Goal: Task Accomplishment & Management: Manage account settings

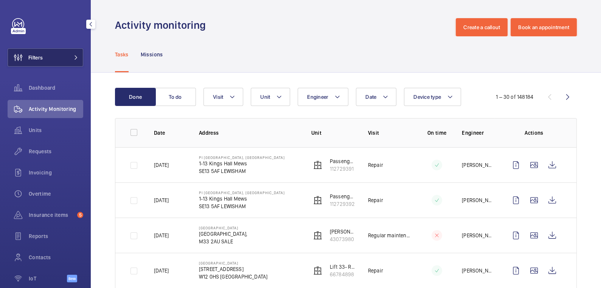
click at [60, 55] on button "Filters" at bounding box center [46, 57] width 76 height 18
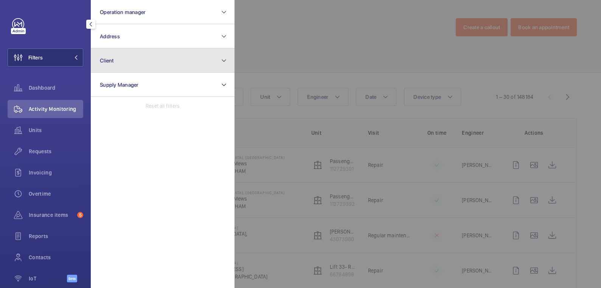
click at [143, 55] on button "Client" at bounding box center [163, 60] width 144 height 24
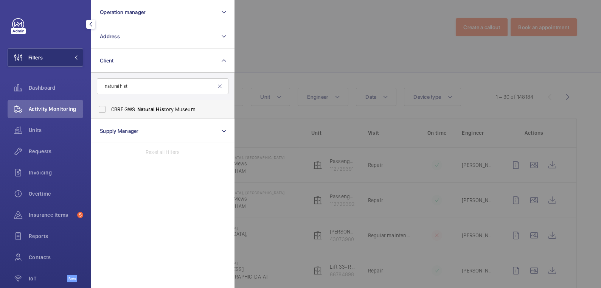
type input "natural hist"
click at [153, 110] on span "Natural" at bounding box center [145, 109] width 17 height 6
click at [110, 110] on input "CBRE GWS- Natural Hist ory Museum" at bounding box center [102, 109] width 15 height 15
checkbox input "true"
click at [338, 33] on div at bounding box center [534, 144] width 601 height 288
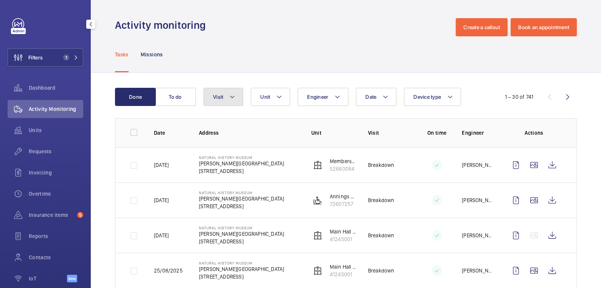
click at [228, 99] on button "Visit" at bounding box center [223, 97] width 40 height 18
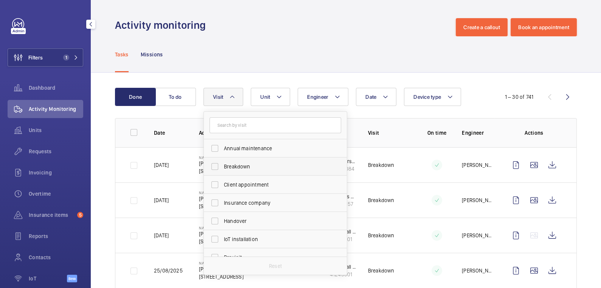
click at [238, 161] on label "Breakdown" at bounding box center [270, 166] width 132 height 18
click at [222, 161] on input "Breakdown" at bounding box center [214, 166] width 15 height 15
checkbox input "true"
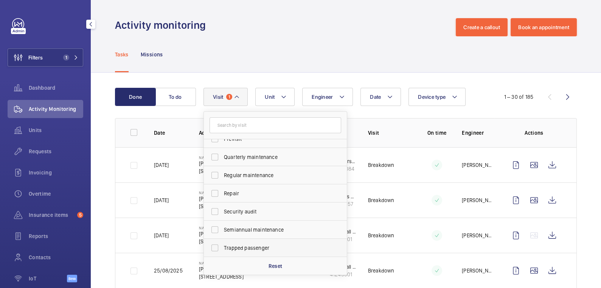
click at [255, 246] on span "Trapped passenger" at bounding box center [276, 248] width 104 height 8
click at [222, 246] on input "Trapped passenger" at bounding box center [214, 247] width 15 height 15
checkbox input "true"
click at [322, 48] on div "Tasks Missions" at bounding box center [346, 54] width 462 height 36
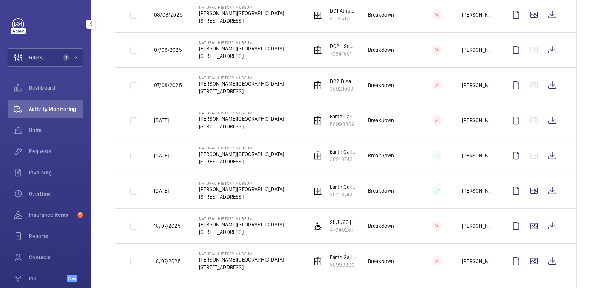
scroll to position [361, 0]
click at [550, 188] on wm-front-icon-button at bounding box center [552, 190] width 18 height 18
click at [63, 54] on button "Filters 1" at bounding box center [46, 57] width 76 height 18
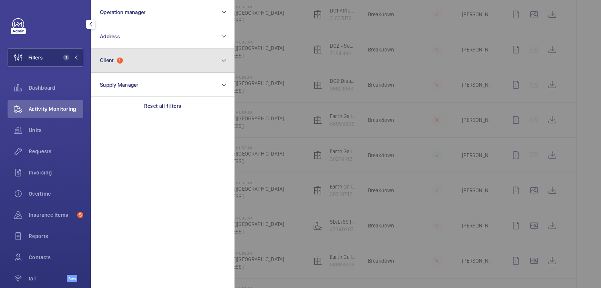
click at [144, 65] on button "Client 1" at bounding box center [163, 60] width 144 height 24
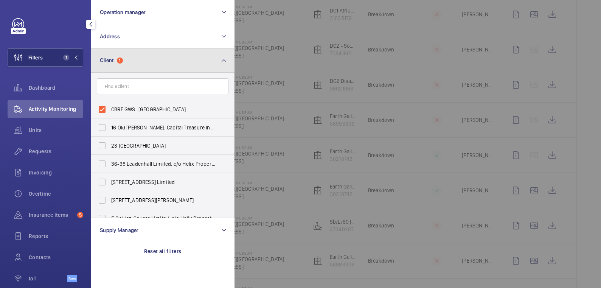
click at [142, 60] on button "Client 1" at bounding box center [163, 60] width 144 height 24
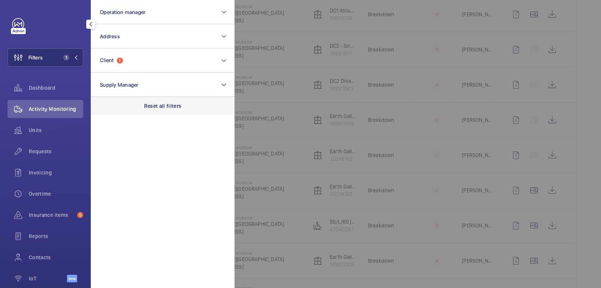
click at [166, 110] on div "Reset all filters" at bounding box center [163, 106] width 144 height 18
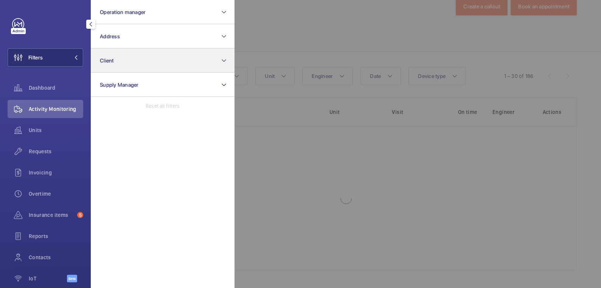
scroll to position [361, 0]
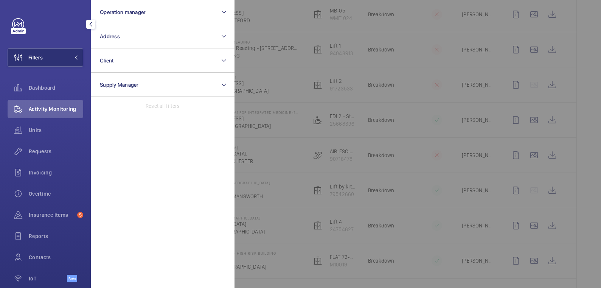
click at [297, 29] on div at bounding box center [534, 144] width 601 height 288
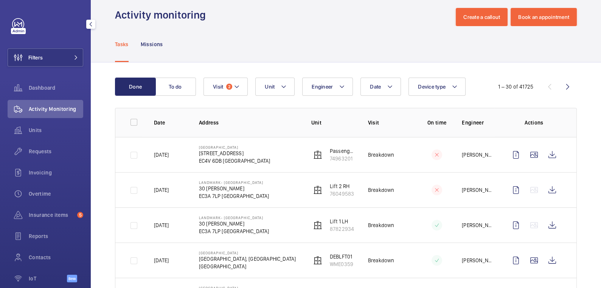
scroll to position [0, 0]
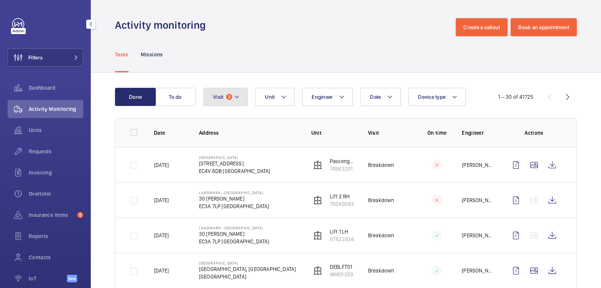
click at [233, 99] on button "Visit 2" at bounding box center [225, 97] width 44 height 18
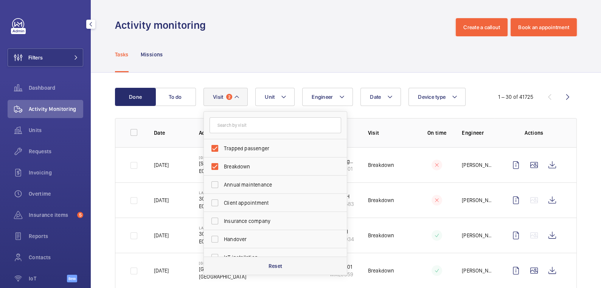
click at [267, 262] on div "Reset" at bounding box center [275, 265] width 143 height 18
checkbox input "false"
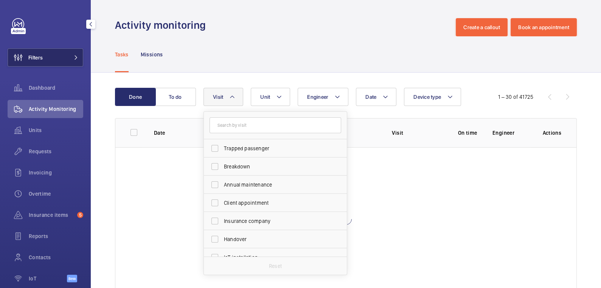
click at [68, 53] on button "Filters" at bounding box center [46, 57] width 76 height 18
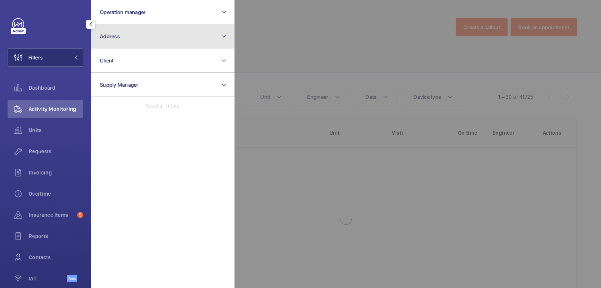
click at [121, 41] on button "Address" at bounding box center [163, 36] width 144 height 24
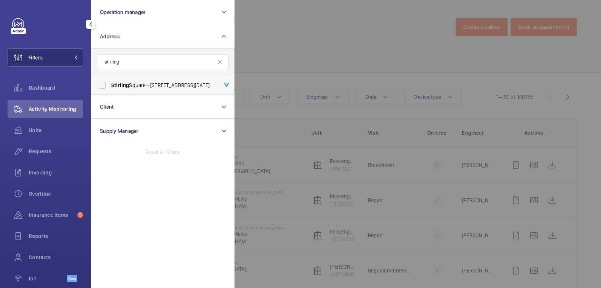
type input "stirling"
click at [154, 84] on span "[GEOGRAPHIC_DATA] - [STREET_ADDRESS][DATE]" at bounding box center [163, 85] width 104 height 8
click at [110, 84] on input "[GEOGRAPHIC_DATA] - [STREET_ADDRESS][DATE]" at bounding box center [102, 85] width 15 height 15
checkbox input "true"
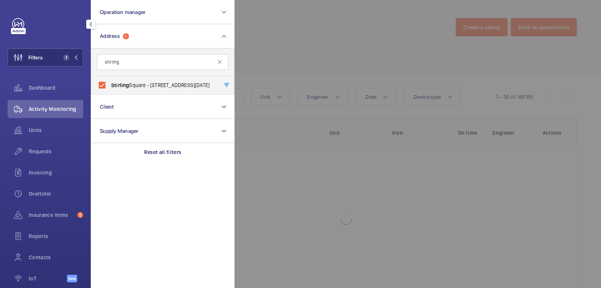
click at [306, 51] on div at bounding box center [534, 144] width 601 height 288
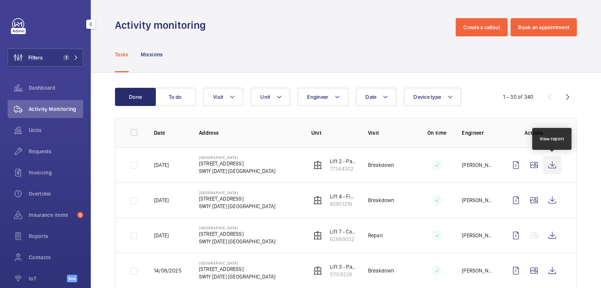
click at [555, 164] on wm-front-icon-button at bounding box center [552, 165] width 18 height 18
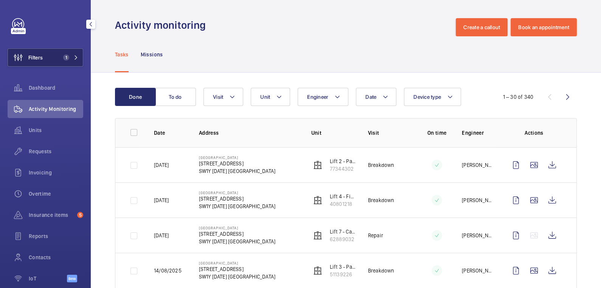
click at [58, 57] on button "Filters 1" at bounding box center [46, 57] width 76 height 18
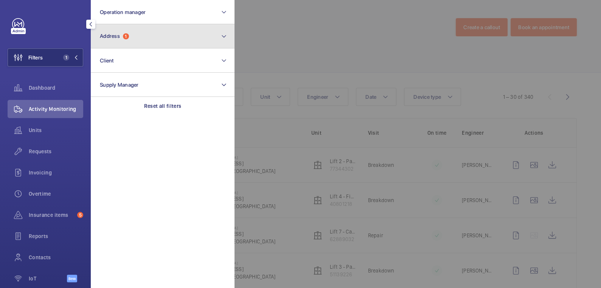
click at [124, 41] on button "Address 1" at bounding box center [163, 36] width 144 height 24
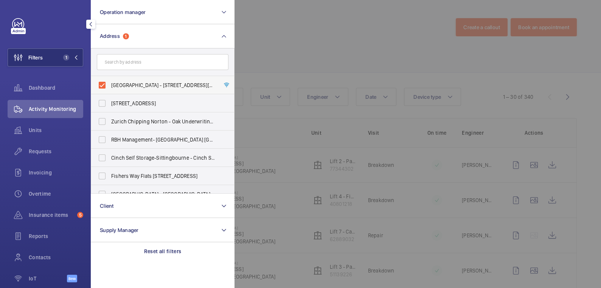
click at [135, 85] on span "[GEOGRAPHIC_DATA] - [STREET_ADDRESS][DATE]" at bounding box center [163, 85] width 104 height 8
click at [110, 85] on input "[GEOGRAPHIC_DATA] - [STREET_ADDRESS][DATE]" at bounding box center [102, 85] width 15 height 15
checkbox input "false"
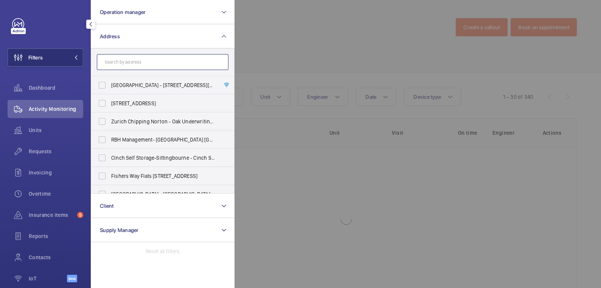
click at [134, 60] on input "text" at bounding box center [163, 62] width 132 height 16
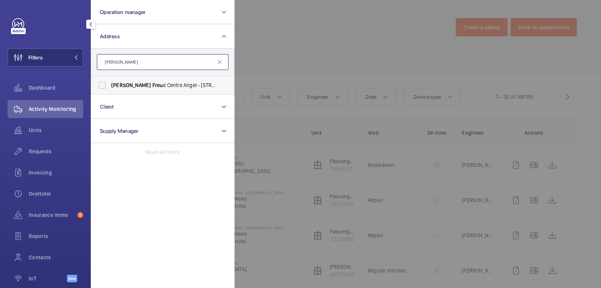
type input "[PERSON_NAME]"
click at [159, 83] on span "[PERSON_NAME][GEOGRAPHIC_DATA] Angel - [STREET_ADDRESS][PERSON_NAME]" at bounding box center [163, 85] width 104 height 8
click at [110, 83] on input "[PERSON_NAME][GEOGRAPHIC_DATA] Angel - [STREET_ADDRESS][PERSON_NAME]" at bounding box center [102, 85] width 15 height 15
checkbox input "true"
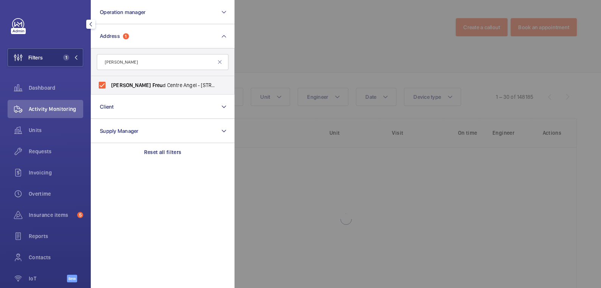
click at [276, 48] on div at bounding box center [534, 144] width 601 height 288
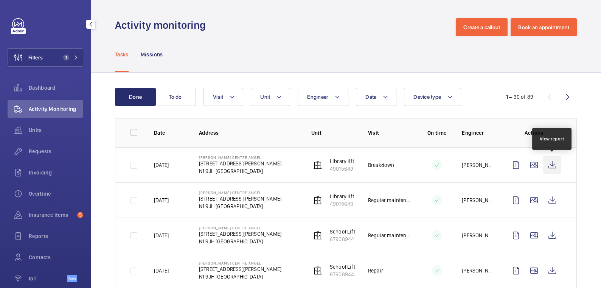
click at [549, 166] on wm-front-icon-button at bounding box center [552, 165] width 18 height 18
click at [43, 175] on span "Invoicing" at bounding box center [56, 173] width 54 height 8
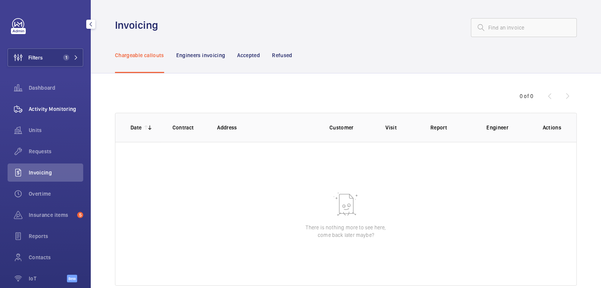
click at [59, 107] on span "Activity Monitoring" at bounding box center [56, 109] width 54 height 8
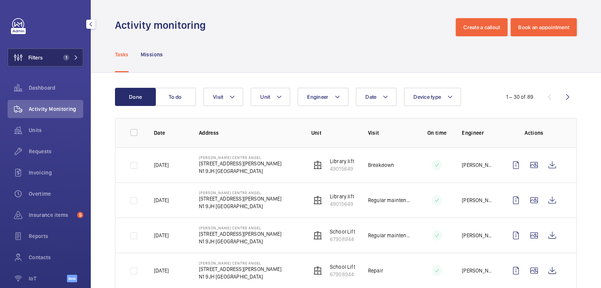
click at [50, 56] on button "Filters 1" at bounding box center [46, 57] width 76 height 18
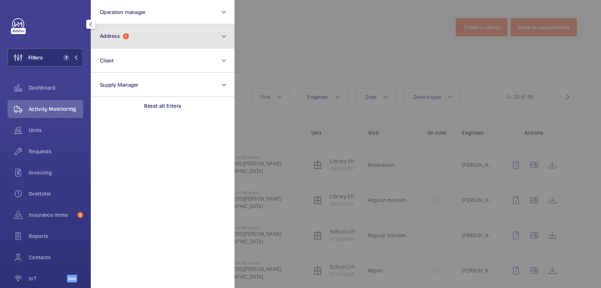
click at [157, 35] on button "Address 1" at bounding box center [163, 36] width 144 height 24
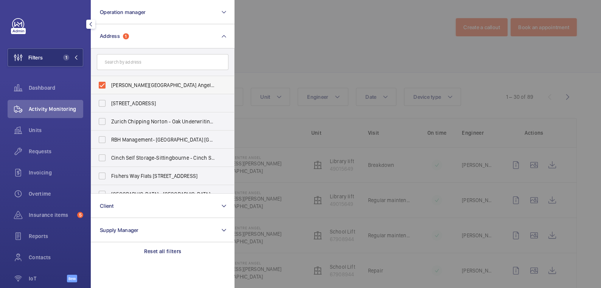
click at [137, 86] on span "[PERSON_NAME][GEOGRAPHIC_DATA] Angel - [STREET_ADDRESS][PERSON_NAME]" at bounding box center [163, 85] width 104 height 8
click at [110, 86] on input "[PERSON_NAME][GEOGRAPHIC_DATA] Angel - [STREET_ADDRESS][PERSON_NAME]" at bounding box center [102, 85] width 15 height 15
checkbox input "false"
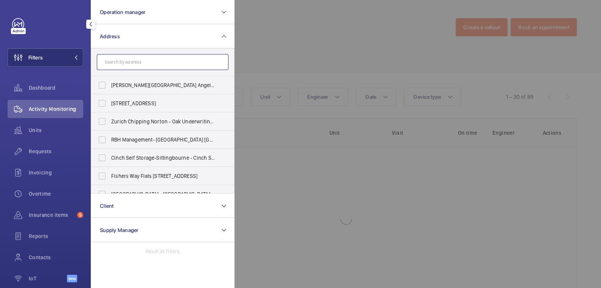
click at [140, 67] on input "text" at bounding box center [163, 62] width 132 height 16
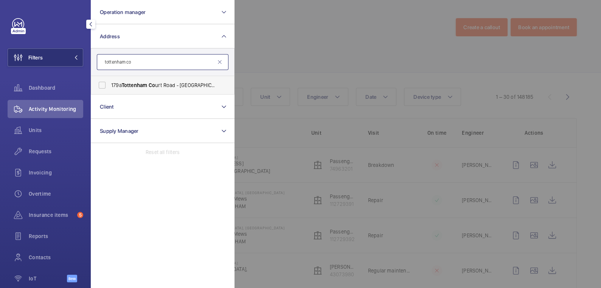
type input "tottenham co"
click at [147, 87] on span "Tottenham" at bounding box center [135, 85] width 26 height 6
click at [110, 87] on input "[STREET_ADDRESS] ([GEOGRAPHIC_DATA]) [STREET_ADDRESS]" at bounding box center [102, 85] width 15 height 15
checkbox input "true"
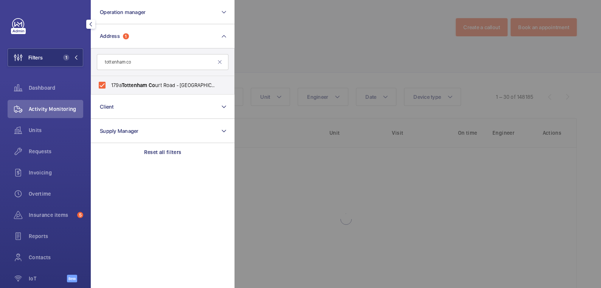
click at [257, 48] on div at bounding box center [534, 144] width 601 height 288
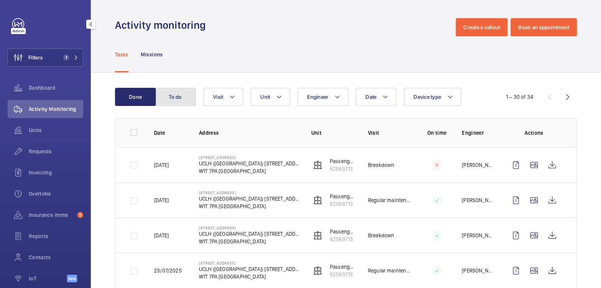
click at [188, 97] on button "To do" at bounding box center [175, 97] width 41 height 18
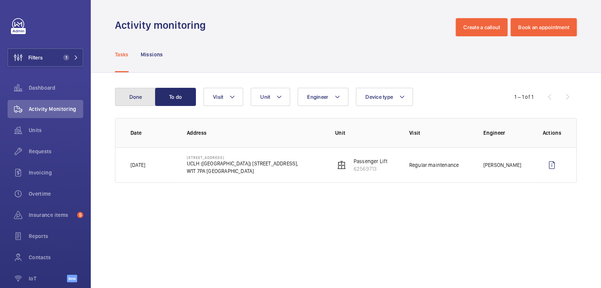
click at [140, 96] on button "Done" at bounding box center [135, 97] width 41 height 18
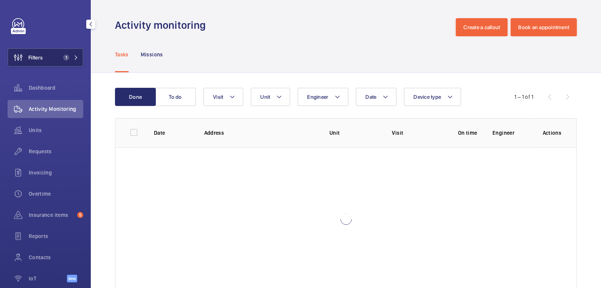
click at [65, 56] on span "1" at bounding box center [66, 57] width 6 height 6
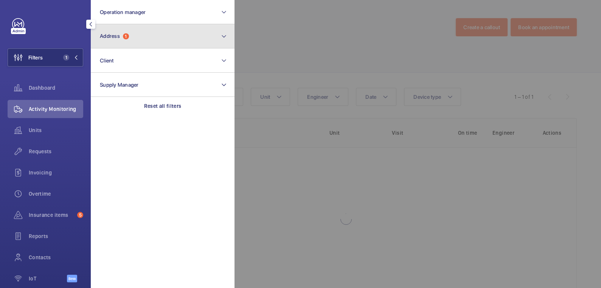
click at [137, 37] on button "Address 1" at bounding box center [163, 36] width 144 height 24
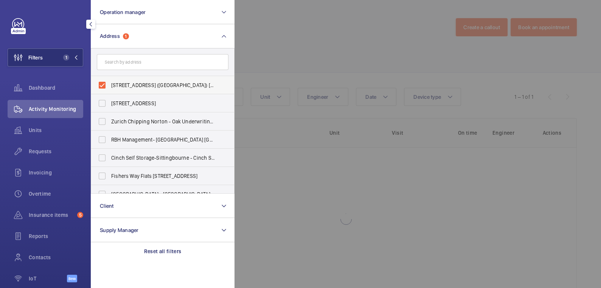
click at [135, 84] on span "[STREET_ADDRESS] ([GEOGRAPHIC_DATA]) [STREET_ADDRESS]" at bounding box center [163, 85] width 104 height 8
click at [110, 84] on input "[STREET_ADDRESS] ([GEOGRAPHIC_DATA]) [STREET_ADDRESS]" at bounding box center [102, 85] width 15 height 15
checkbox input "false"
click at [138, 62] on input "text" at bounding box center [163, 62] width 132 height 16
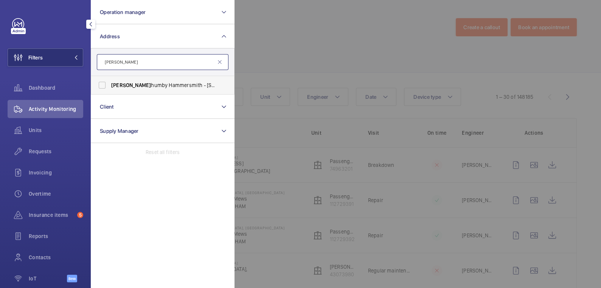
type input "[PERSON_NAME]"
click at [144, 84] on span "[PERSON_NAME] humby Hammersmith - [STREET_ADDRESS][PERSON_NAME]" at bounding box center [163, 85] width 104 height 8
click at [110, 84] on input "[PERSON_NAME] humby Hammersmith - [STREET_ADDRESS][PERSON_NAME]" at bounding box center [102, 85] width 15 height 15
checkbox input "true"
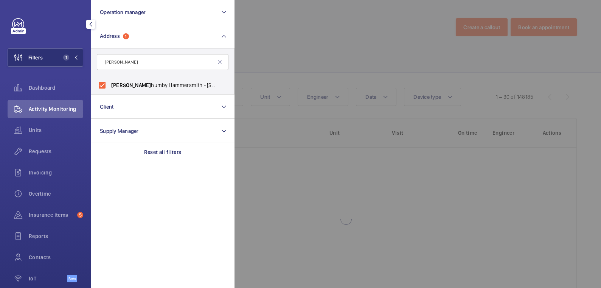
click at [281, 42] on div at bounding box center [534, 144] width 601 height 288
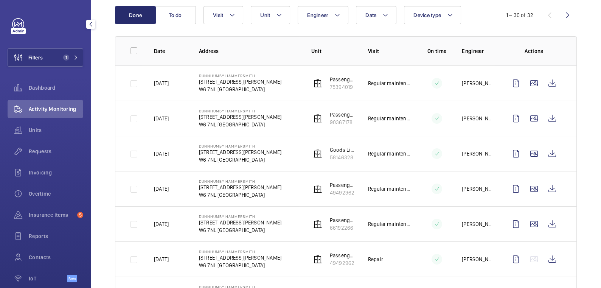
scroll to position [74, 0]
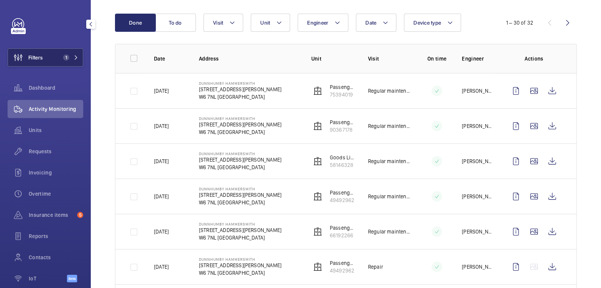
click at [54, 59] on button "Filters 1" at bounding box center [46, 57] width 76 height 18
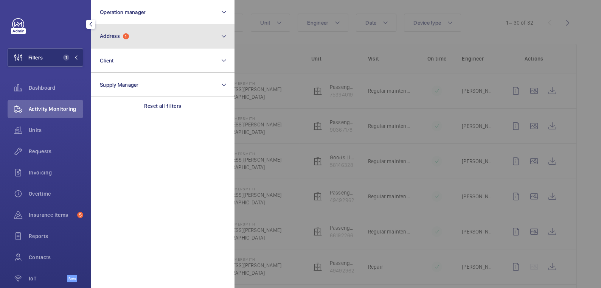
click at [139, 34] on button "Address 1" at bounding box center [163, 36] width 144 height 24
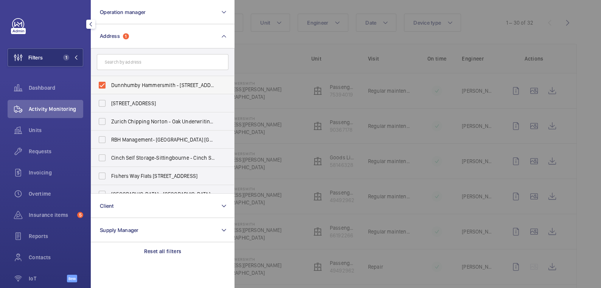
click at [130, 81] on span "Dunnhumby Hammersmith - [STREET_ADDRESS][PERSON_NAME]" at bounding box center [163, 85] width 104 height 8
click at [110, 81] on input "Dunnhumby Hammersmith - [STREET_ADDRESS][PERSON_NAME]" at bounding box center [102, 85] width 15 height 15
checkbox input "false"
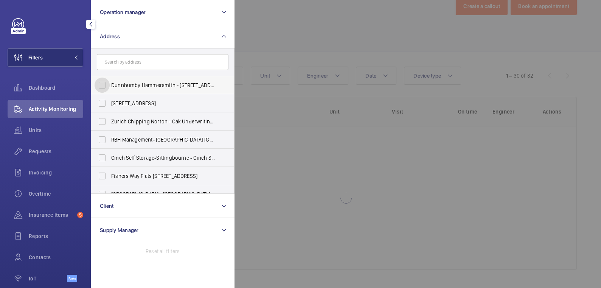
scroll to position [21, 0]
click at [138, 65] on input "text" at bounding box center [163, 62] width 132 height 16
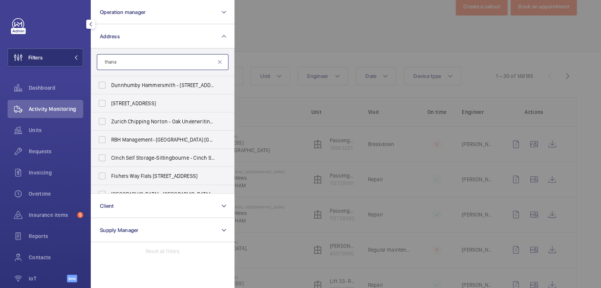
scroll to position [74, 0]
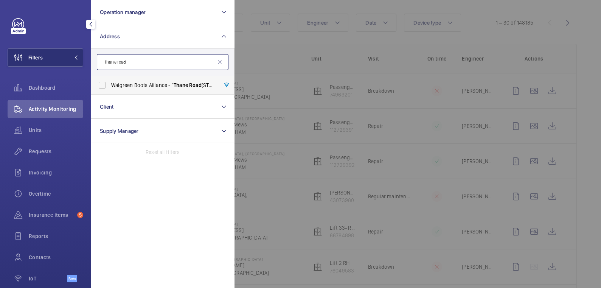
type input "thane road"
click at [150, 86] on span "Walgreen Boots Alliance - [STREET_ADDRESS]" at bounding box center [163, 85] width 104 height 8
click at [110, 86] on input "Walgreen Boots Alliance - [STREET_ADDRESS]" at bounding box center [102, 85] width 15 height 15
checkbox input "true"
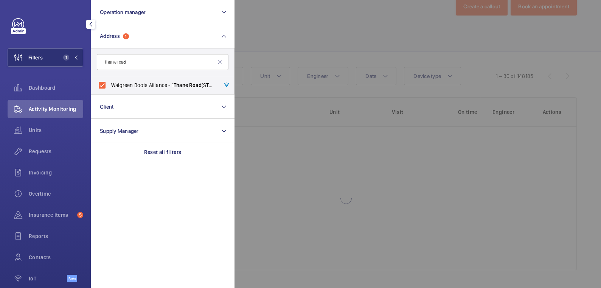
click at [286, 56] on div at bounding box center [534, 144] width 601 height 288
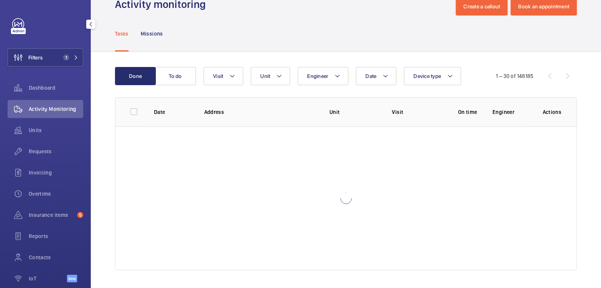
scroll to position [74, 0]
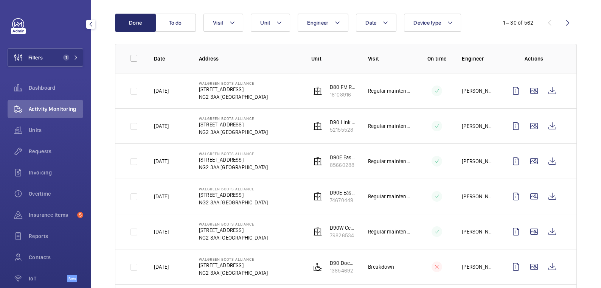
click at [232, 78] on td "Walgreen Boots Alliance [STREET_ADDRESS]" at bounding box center [243, 90] width 112 height 35
click at [231, 22] on mat-icon at bounding box center [232, 22] width 6 height 9
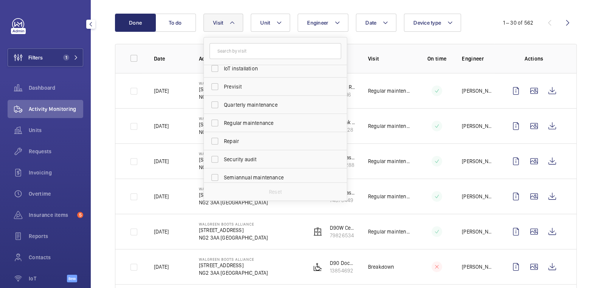
scroll to position [97, 0]
click at [249, 118] on span "Regular maintenance" at bounding box center [276, 122] width 104 height 8
click at [222, 118] on input "Regular maintenance" at bounding box center [214, 122] width 15 height 15
checkbox input "true"
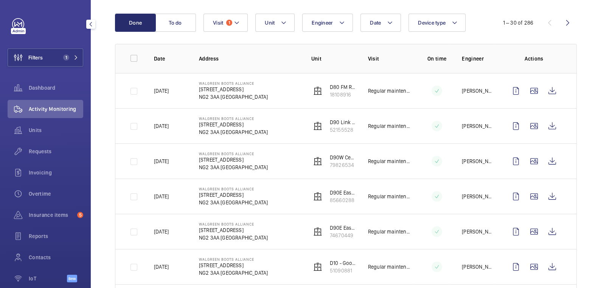
click at [283, 26] on mat-icon at bounding box center [284, 22] width 6 height 9
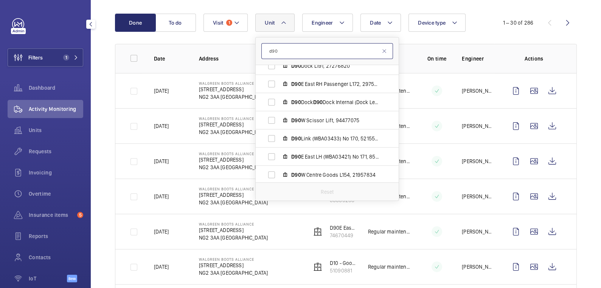
scroll to position [155, 0]
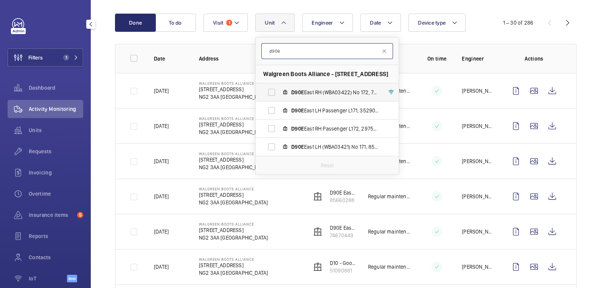
type input "d90e"
click at [273, 92] on label "D90E East RH (WBA03422) No 172, 74670449" at bounding box center [321, 92] width 131 height 18
click at [273, 92] on input "D90E East RH (WBA03422) No 172, 74670449" at bounding box center [271, 92] width 15 height 15
checkbox input "true"
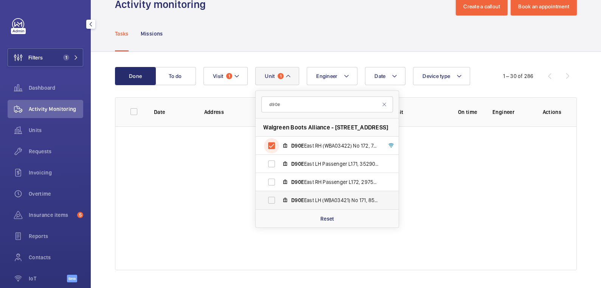
scroll to position [74, 0]
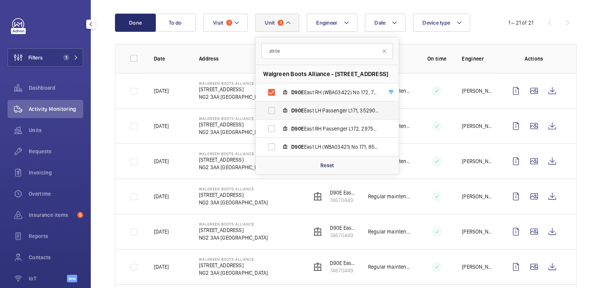
click at [272, 112] on label "D90E East LH Passenger L171, 35290796" at bounding box center [321, 110] width 131 height 18
click at [272, 112] on input "D90E East LH Passenger L171, 35290796" at bounding box center [271, 110] width 15 height 15
checkbox input "true"
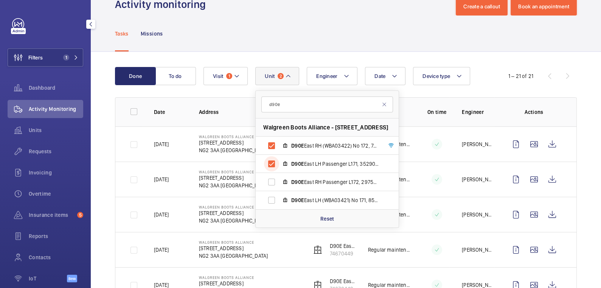
scroll to position [74, 0]
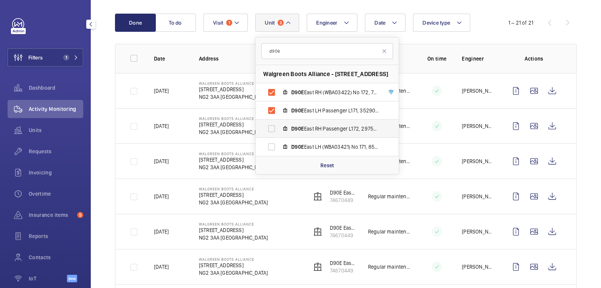
click at [270, 130] on label "D90E East RH Passenger L172, 29756965" at bounding box center [321, 128] width 131 height 18
click at [270, 130] on input "D90E East RH Passenger L172, 29756965" at bounding box center [271, 128] width 15 height 15
checkbox input "true"
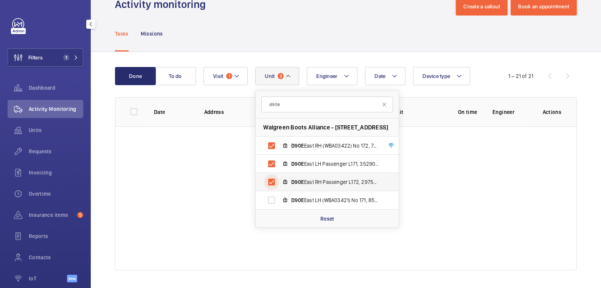
scroll to position [74, 0]
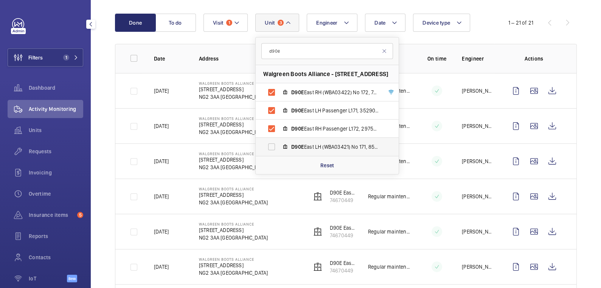
click at [272, 147] on label "D90E East LH (WBA03421) No 171, 85660288" at bounding box center [321, 147] width 131 height 18
click at [272, 147] on input "D90E East LH (WBA03421) No 171, 85660288" at bounding box center [271, 146] width 15 height 15
checkbox input "true"
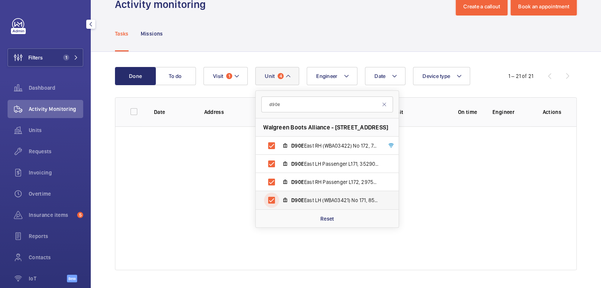
scroll to position [74, 0]
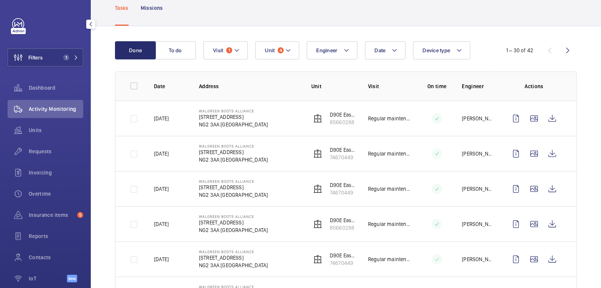
scroll to position [46, 0]
click at [183, 54] on button "To do" at bounding box center [175, 51] width 41 height 18
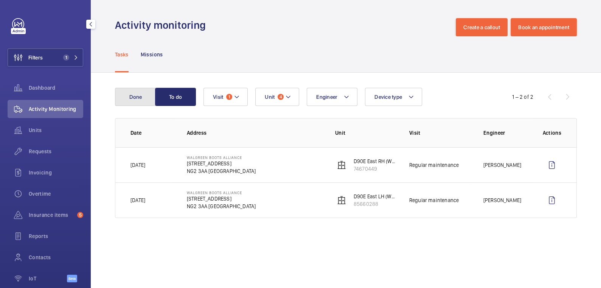
click at [143, 93] on button "Done" at bounding box center [135, 97] width 41 height 18
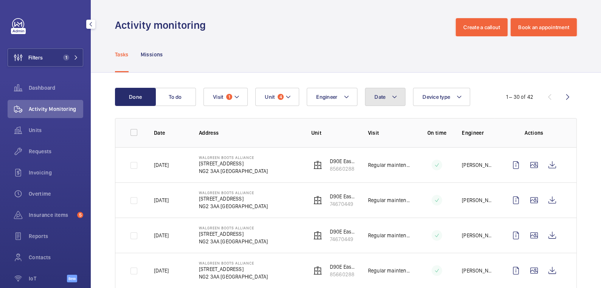
click at [397, 101] on button "Date" at bounding box center [385, 97] width 40 height 18
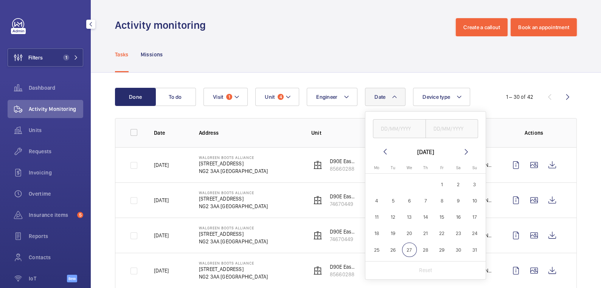
click at [401, 256] on button "27" at bounding box center [409, 250] width 16 height 16
click at [393, 253] on span "26" at bounding box center [393, 249] width 15 height 15
type input "26/08/2025"
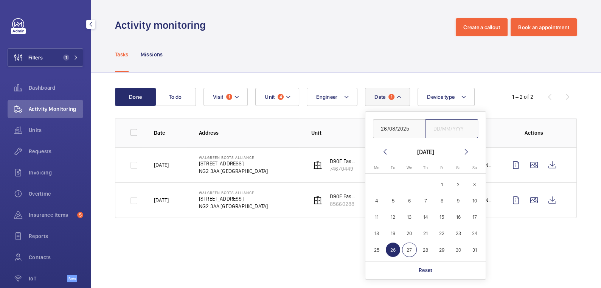
click at [457, 133] on input "text" at bounding box center [451, 128] width 53 height 19
click at [395, 251] on span "26" at bounding box center [393, 249] width 15 height 15
type input "26/08/2025"
click at [373, 40] on div "Tasks Missions" at bounding box center [346, 54] width 462 height 36
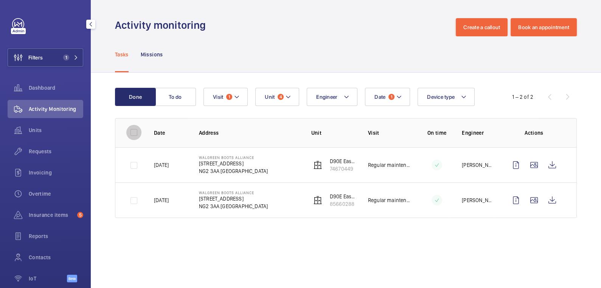
click at [137, 133] on input "checkbox" at bounding box center [133, 132] width 15 height 15
checkbox input "true"
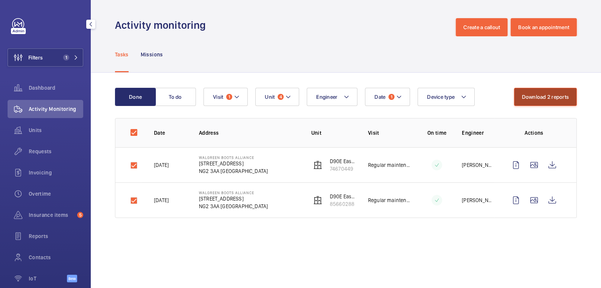
click at [538, 98] on button "Download 2 reports" at bounding box center [545, 97] width 63 height 18
click at [134, 130] on input "checkbox" at bounding box center [133, 132] width 15 height 15
checkbox input "false"
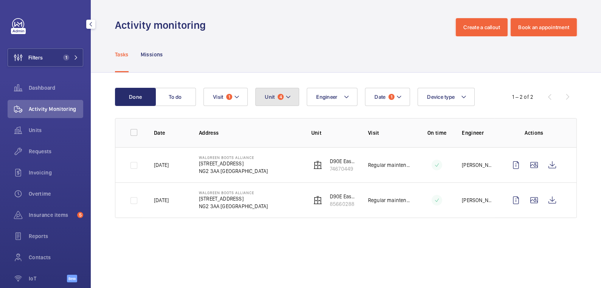
click at [286, 98] on mat-icon at bounding box center [288, 96] width 6 height 9
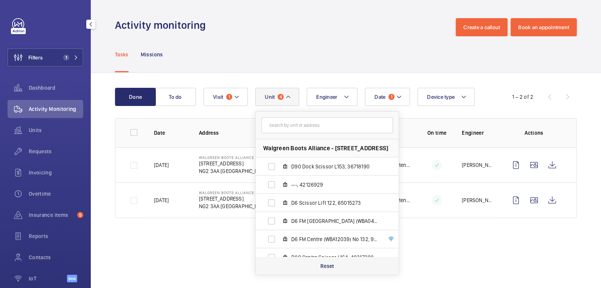
click at [330, 269] on div "Reset" at bounding box center [327, 265] width 143 height 18
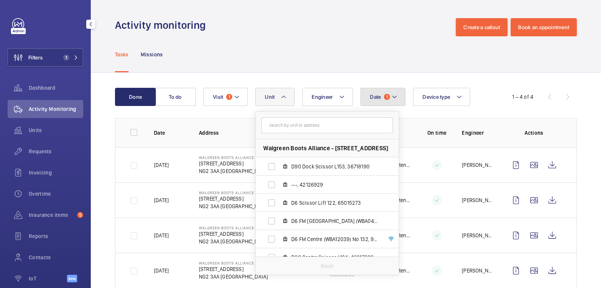
click at [392, 98] on mat-icon at bounding box center [394, 96] width 6 height 9
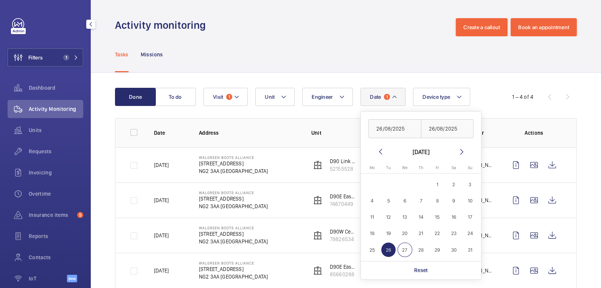
click at [413, 281] on td at bounding box center [431, 271] width 38 height 36
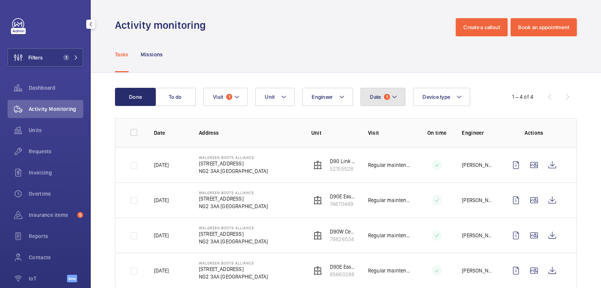
click at [392, 95] on mat-icon at bounding box center [394, 96] width 6 height 9
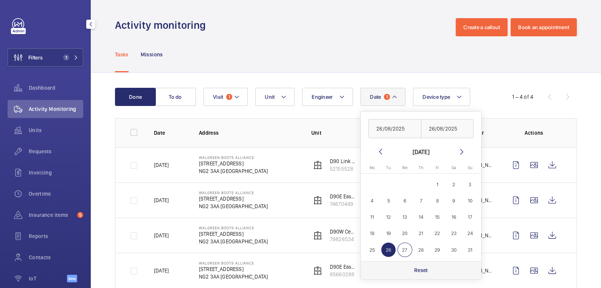
click at [422, 270] on p "Reset" at bounding box center [421, 270] width 14 height 8
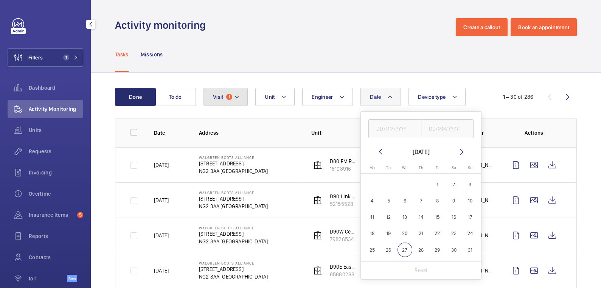
click at [227, 97] on span "1" at bounding box center [229, 97] width 6 height 6
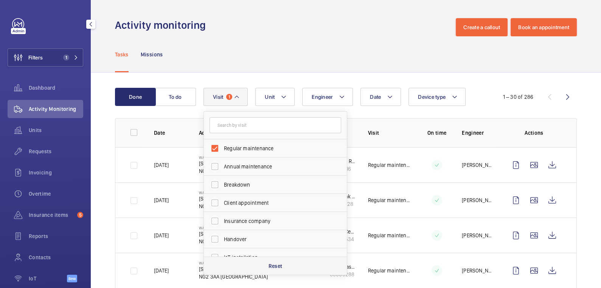
click at [282, 264] on div "Reset" at bounding box center [275, 265] width 143 height 18
checkbox input "false"
click at [317, 45] on div "Tasks Missions" at bounding box center [346, 54] width 462 height 36
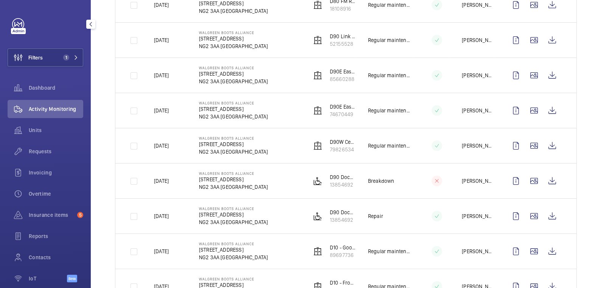
scroll to position [161, 0]
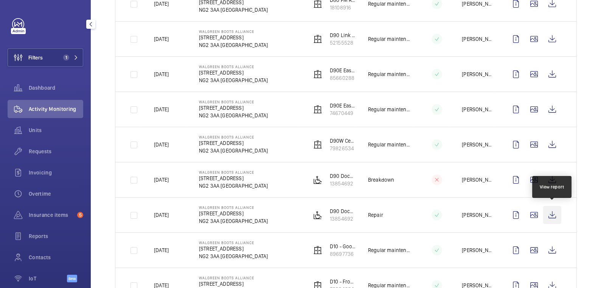
click at [554, 212] on wm-front-icon-button at bounding box center [552, 215] width 18 height 18
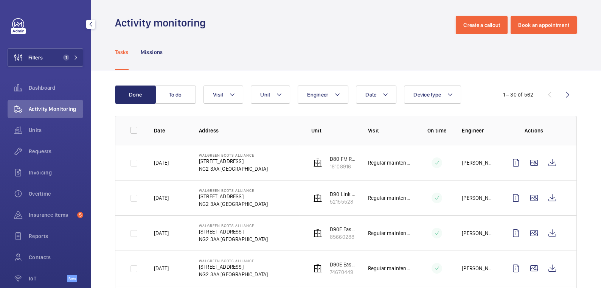
scroll to position [0, 0]
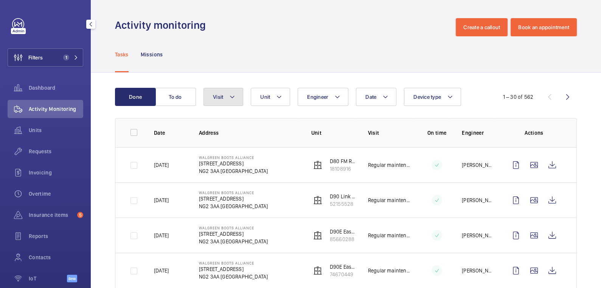
click at [229, 97] on mat-icon at bounding box center [232, 96] width 6 height 9
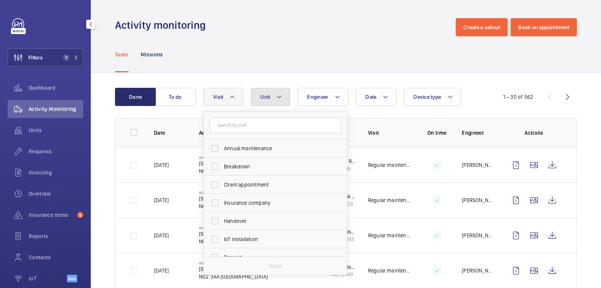
click at [279, 97] on mat-icon at bounding box center [279, 96] width 6 height 9
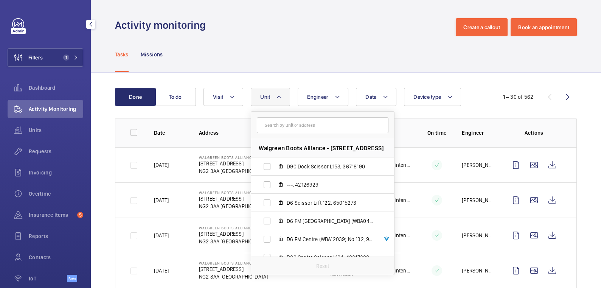
click at [295, 122] on input "text" at bounding box center [323, 125] width 132 height 16
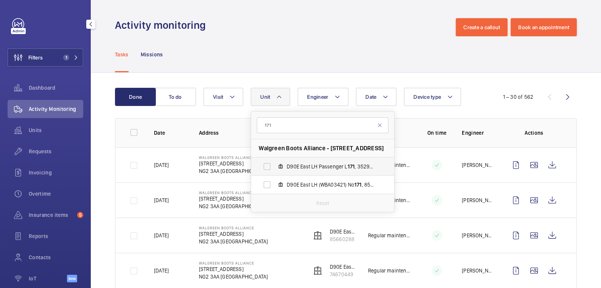
type input "171"
click at [313, 171] on label "D90E East LH Passenger L 171 , 35290796" at bounding box center [316, 166] width 131 height 18
click at [274, 171] on input "D90E East LH Passenger L 171 , 35290796" at bounding box center [266, 166] width 15 height 15
checkbox input "true"
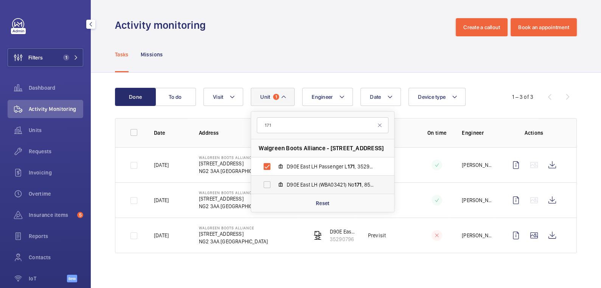
click at [309, 182] on span "D90E East LH (WBA03421) No 171 , 85660288" at bounding box center [331, 185] width 88 height 8
click at [274, 182] on input "D90E East LH (WBA03421) No 171 , 85660288" at bounding box center [266, 184] width 15 height 15
checkbox input "true"
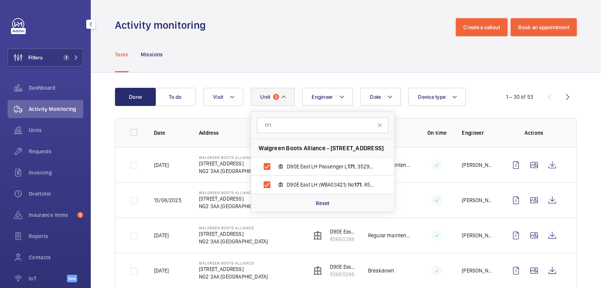
click at [335, 31] on div "Activity monitoring Create a callout Book an appointment" at bounding box center [346, 27] width 462 height 18
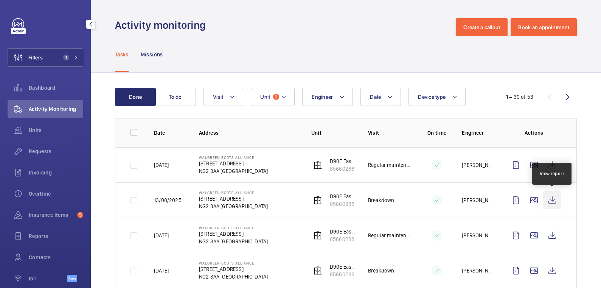
click at [552, 199] on wm-front-icon-button at bounding box center [552, 200] width 18 height 18
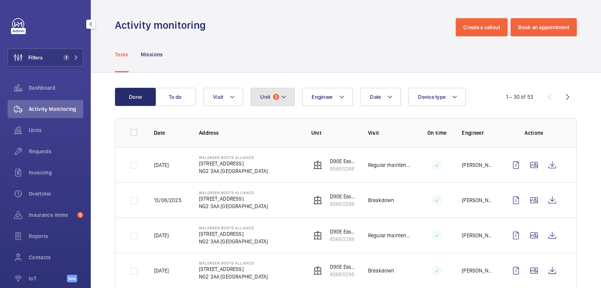
click at [277, 95] on span "2" at bounding box center [276, 97] width 6 height 6
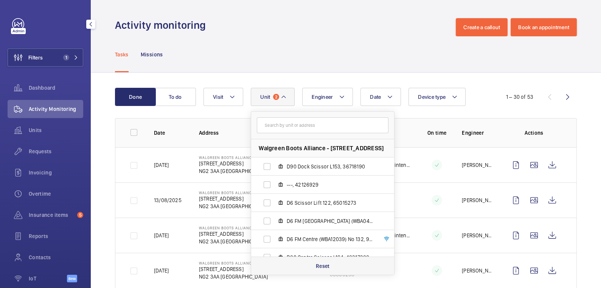
click at [346, 269] on div "Reset" at bounding box center [322, 265] width 143 height 18
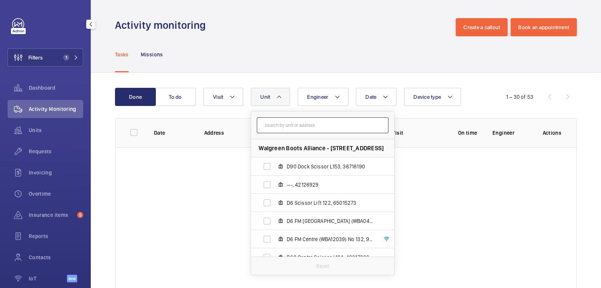
click at [309, 124] on input "text" at bounding box center [323, 125] width 132 height 16
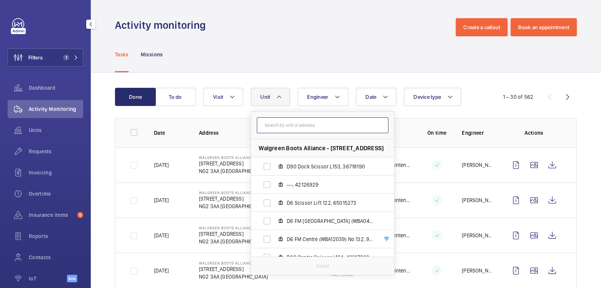
paste input "WBA03732"
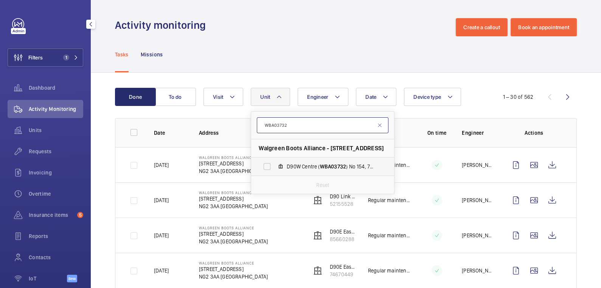
type input "WBA03732"
click at [267, 167] on label "D90W Centre ( WBA03732 ) No 154, 79826534" at bounding box center [316, 166] width 131 height 18
click at [267, 167] on input "D90W Centre ( WBA03732 ) No 154, 79826534" at bounding box center [266, 166] width 15 height 15
checkbox input "true"
click at [290, 125] on input "WBA03732" at bounding box center [323, 125] width 132 height 16
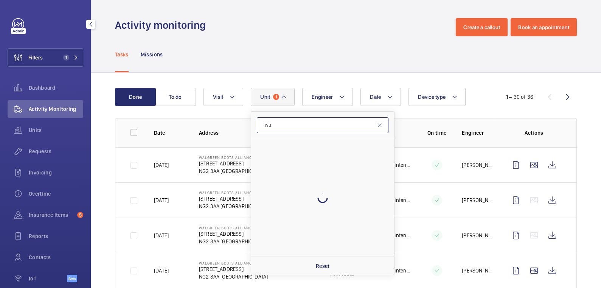
type input "W"
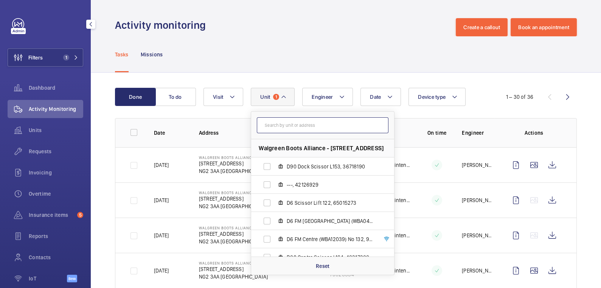
click at [296, 131] on input "text" at bounding box center [323, 125] width 132 height 16
paste input "WBA03421"
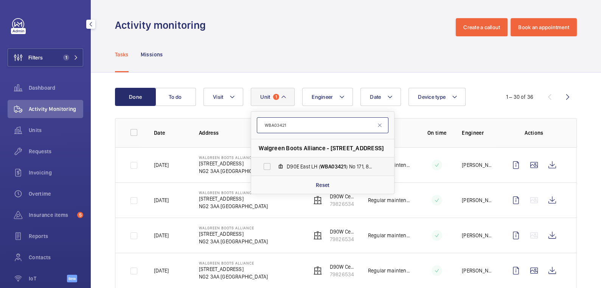
type input "WBA03421"
click at [268, 167] on label "D90E East LH ( WBA03421 ) No 171, 85660288" at bounding box center [316, 166] width 131 height 18
click at [268, 167] on input "D90E East LH ( WBA03421 ) No 171, 85660288" at bounding box center [266, 166] width 15 height 15
checkbox input "true"
click at [381, 126] on mat-icon at bounding box center [380, 125] width 6 height 6
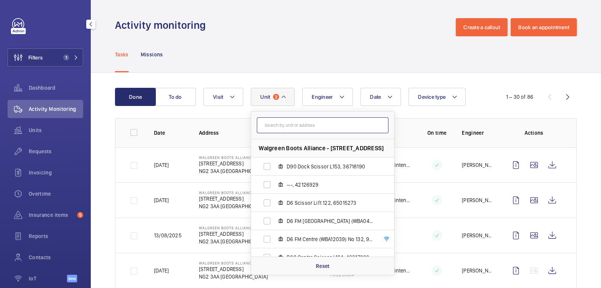
paste input "WBA03422"
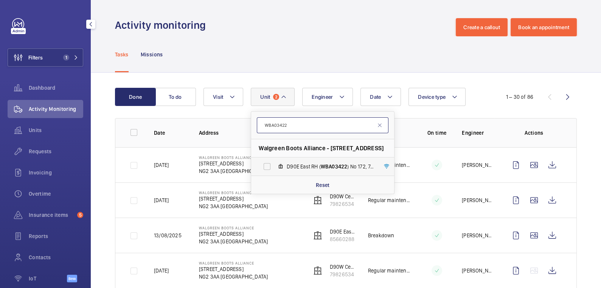
type input "WBA03422"
click at [290, 163] on span "D90E East RH ( WBA03422 ) No 172, 74670449" at bounding box center [331, 167] width 88 height 8
click at [274, 163] on input "D90E East RH ( WBA03422 ) No 172, 74670449" at bounding box center [266, 166] width 15 height 15
checkbox input "true"
click at [293, 128] on input "WBA03422" at bounding box center [323, 125] width 132 height 16
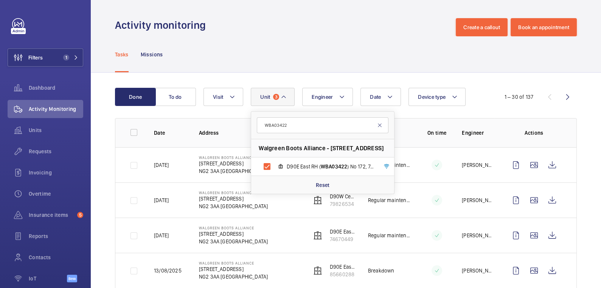
click at [380, 126] on mat-icon at bounding box center [380, 125] width 6 height 6
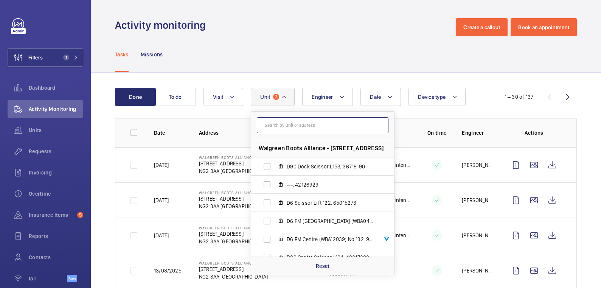
paste input "WBA03433"
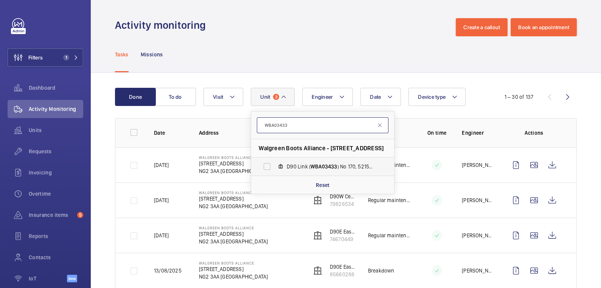
type input "WBA03433"
click at [333, 163] on span "WBA03433" at bounding box center [323, 166] width 26 height 6
click at [274, 163] on input "D90 Link ( WBA03433 ) No 170, 52155528" at bounding box center [266, 166] width 15 height 15
checkbox input "true"
click at [373, 31] on div "Activity monitoring Create a callout Book an appointment" at bounding box center [346, 27] width 462 height 18
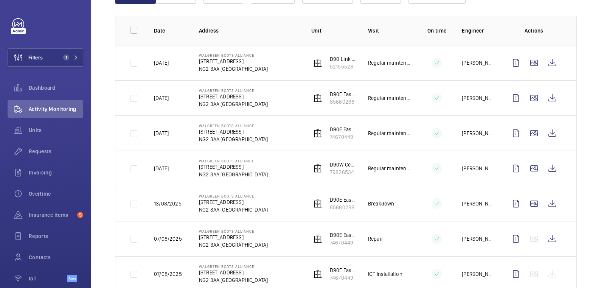
scroll to position [91, 0]
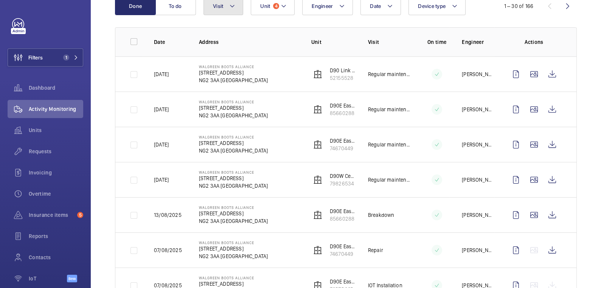
click at [233, 11] on button "Visit" at bounding box center [223, 6] width 40 height 18
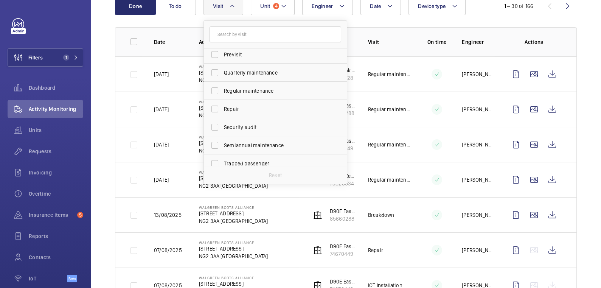
scroll to position [113, 0]
click at [252, 87] on span "Regular maintenance" at bounding box center [276, 90] width 104 height 8
click at [222, 87] on input "Regular maintenance" at bounding box center [214, 89] width 15 height 15
checkbox input "true"
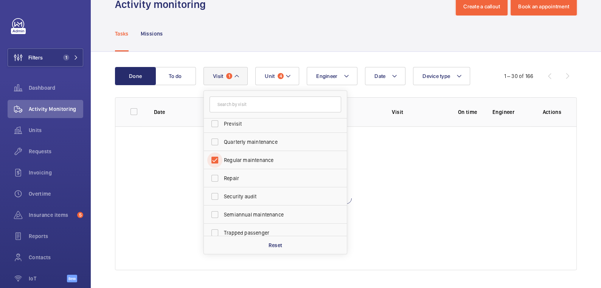
scroll to position [91, 0]
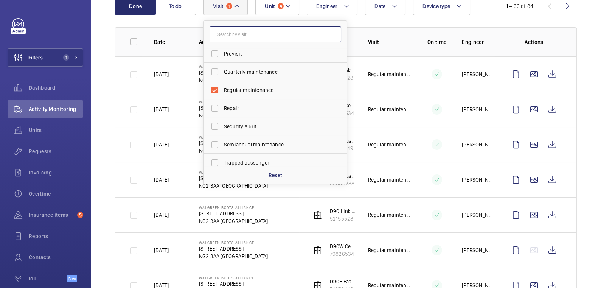
click at [338, 28] on input "text" at bounding box center [275, 34] width 132 height 16
click at [373, 28] on th "Visit" at bounding box center [384, 41] width 56 height 29
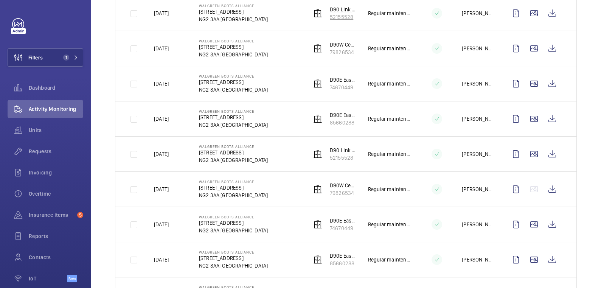
scroll to position [0, 0]
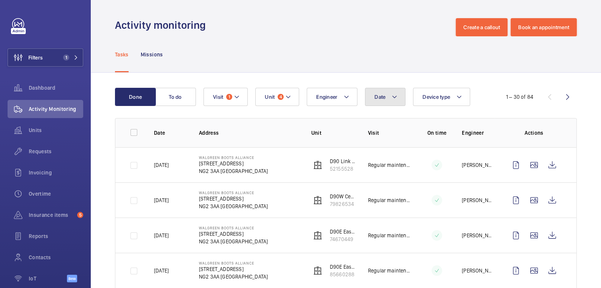
click at [391, 95] on mat-icon at bounding box center [394, 96] width 6 height 9
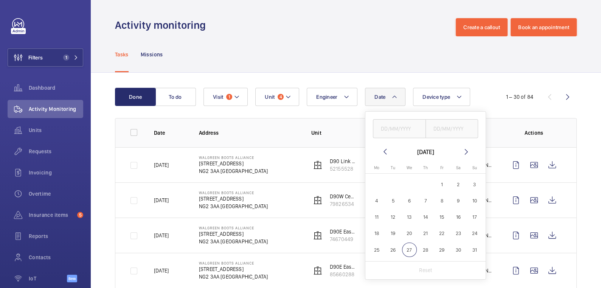
click at [387, 150] on mat-icon at bounding box center [384, 151] width 9 height 9
click at [392, 247] on span "29" at bounding box center [393, 249] width 15 height 15
type input "[DATE]"
click at [464, 126] on input "text" at bounding box center [451, 128] width 53 height 19
click at [393, 250] on span "29" at bounding box center [393, 249] width 15 height 15
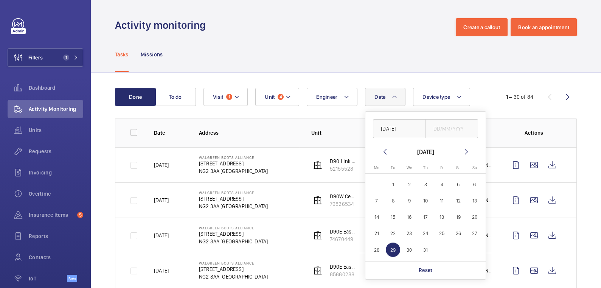
type input "[DATE]"
click at [384, 51] on div "Tasks Missions" at bounding box center [346, 54] width 462 height 36
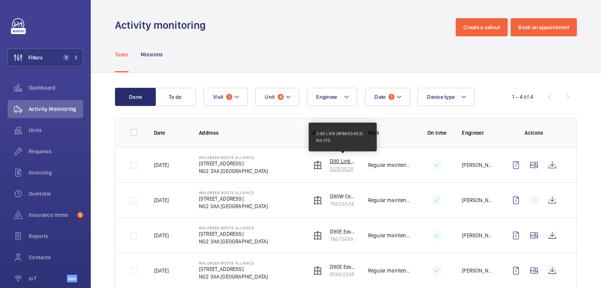
scroll to position [17, 0]
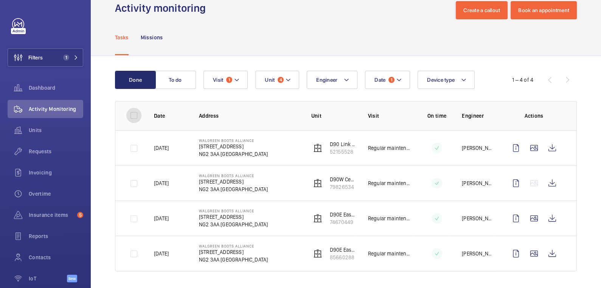
click at [134, 113] on input "checkbox" at bounding box center [133, 115] width 15 height 15
checkbox input "true"
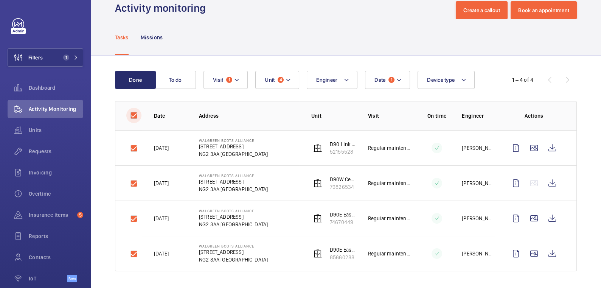
checkbox input "true"
click at [560, 76] on button "Download 4 reports" at bounding box center [545, 80] width 64 height 18
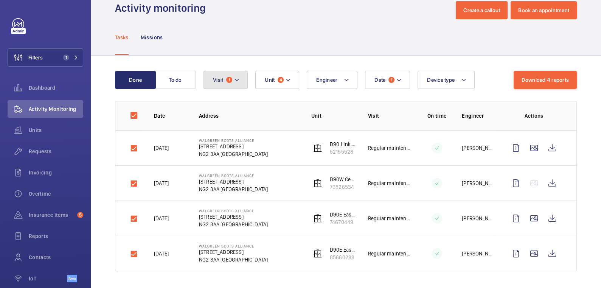
click at [234, 82] on mat-icon at bounding box center [237, 79] width 6 height 9
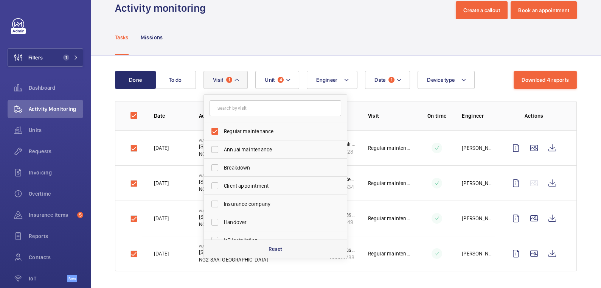
click at [290, 249] on div "Reset" at bounding box center [275, 248] width 143 height 18
checkbox input "false"
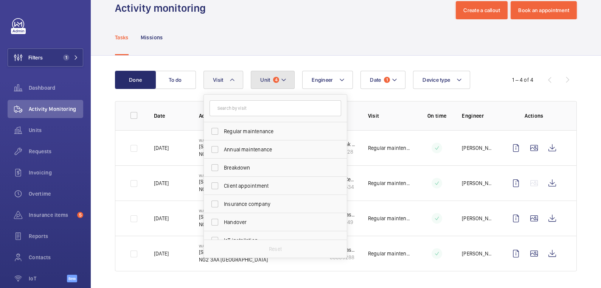
click at [284, 78] on mat-icon at bounding box center [284, 79] width 6 height 9
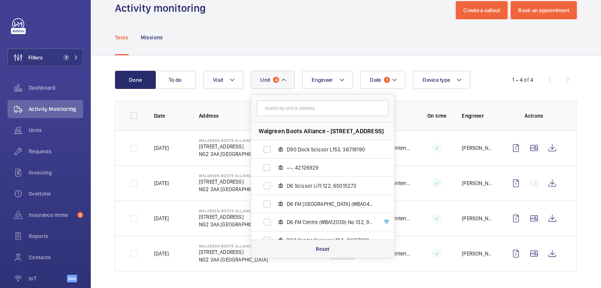
click at [327, 246] on p "Reset" at bounding box center [323, 249] width 14 height 8
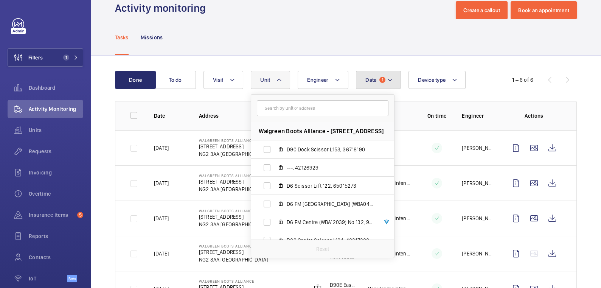
click at [366, 82] on span "Date" at bounding box center [370, 80] width 11 height 6
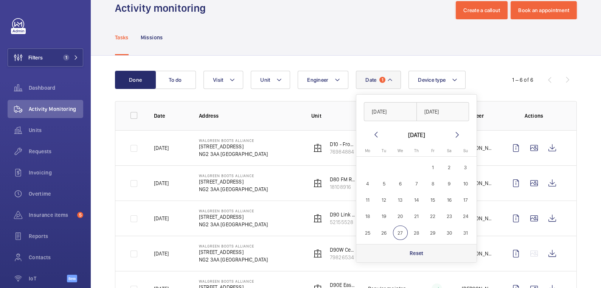
click at [415, 256] on p "Reset" at bounding box center [416, 253] width 14 height 8
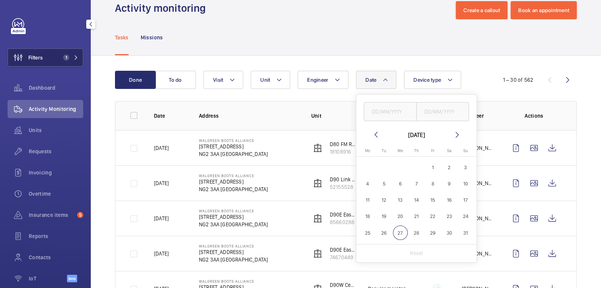
click at [61, 58] on span "1" at bounding box center [64, 57] width 9 height 6
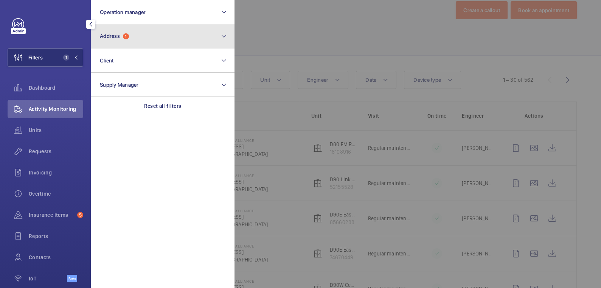
click at [175, 42] on button "Address 1" at bounding box center [163, 36] width 144 height 24
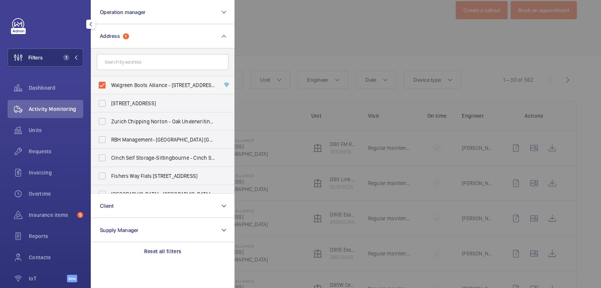
click at [138, 84] on span "Walgreen Boots Alliance - [STREET_ADDRESS]" at bounding box center [163, 85] width 104 height 8
click at [110, 84] on input "Walgreen Boots Alliance - [STREET_ADDRESS]" at bounding box center [102, 85] width 15 height 15
checkbox input "false"
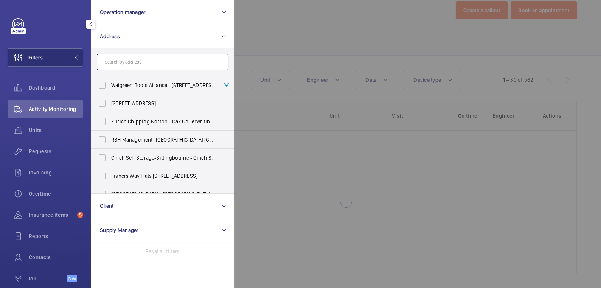
click at [145, 67] on input "text" at bounding box center [163, 62] width 132 height 16
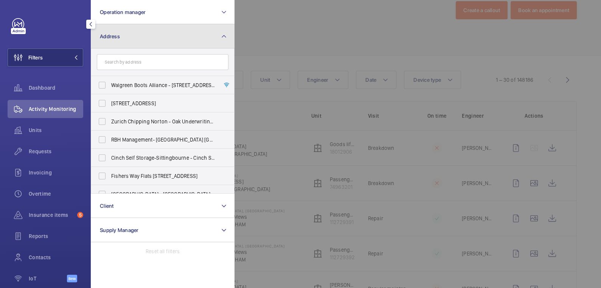
click at [149, 36] on button "Address" at bounding box center [163, 36] width 144 height 24
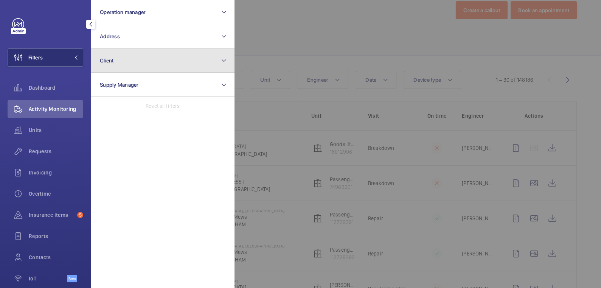
click at [140, 60] on button "Client" at bounding box center [163, 60] width 144 height 24
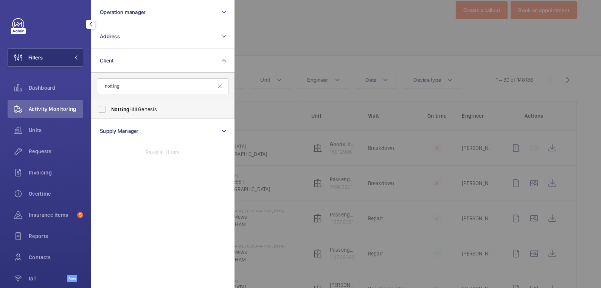
type input "notting"
click at [142, 107] on span "Notting Hill Genesis" at bounding box center [163, 109] width 104 height 8
click at [110, 107] on input "Notting Hill Genesis" at bounding box center [102, 109] width 15 height 15
checkbox input "true"
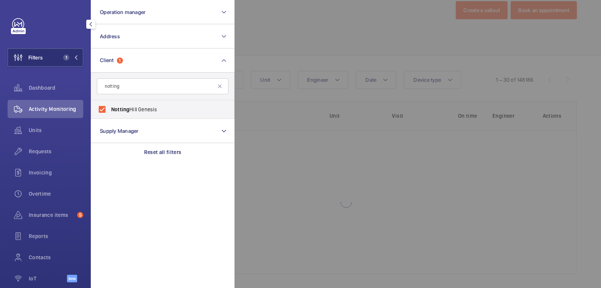
click at [259, 21] on div at bounding box center [534, 144] width 601 height 288
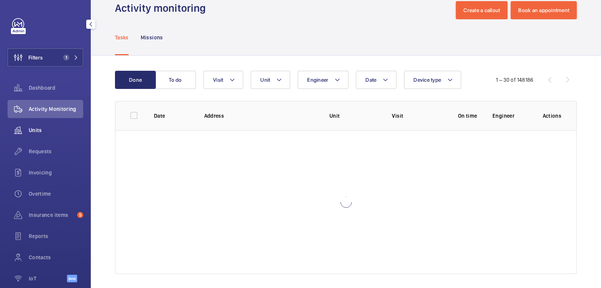
click at [48, 130] on span "Units" at bounding box center [56, 130] width 54 height 8
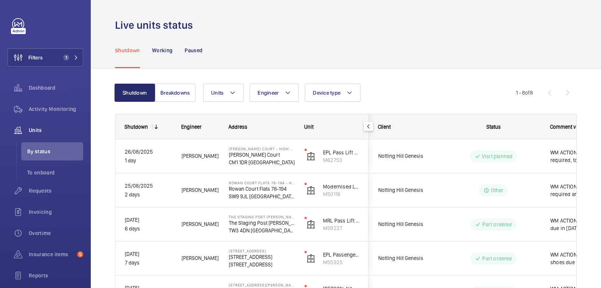
click at [165, 78] on div "Shutdown Breakdowns Units Engineer Device type More filters Reset all filters 1…" at bounding box center [346, 250] width 462 height 358
click at [175, 88] on button "Breakdowns" at bounding box center [175, 93] width 41 height 18
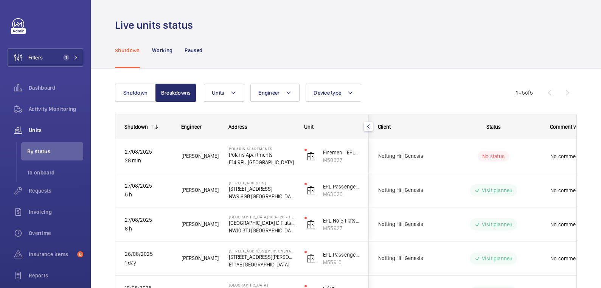
scroll to position [57, 0]
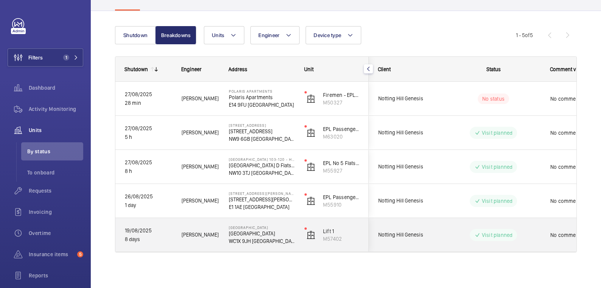
click at [442, 235] on div "Visit planned" at bounding box center [488, 234] width 103 height 27
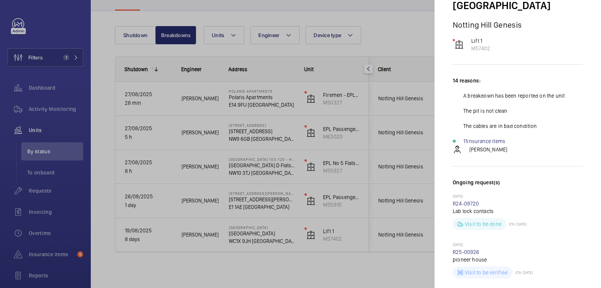
scroll to position [0, 0]
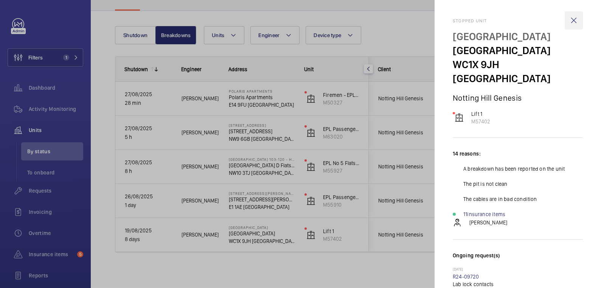
click at [574, 23] on wm-front-icon-button at bounding box center [573, 20] width 18 height 18
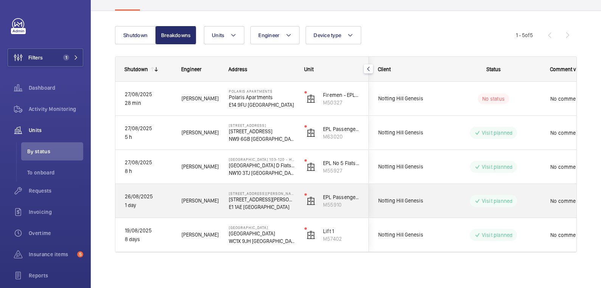
click at [456, 206] on div "Visit planned" at bounding box center [488, 200] width 103 height 27
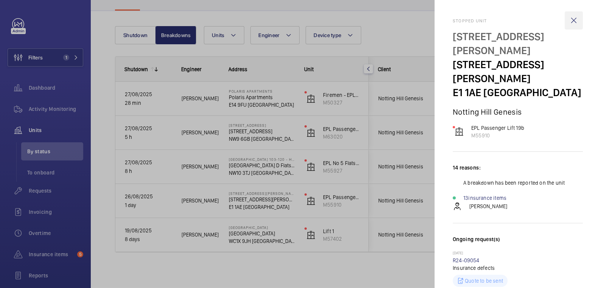
click at [573, 19] on wm-front-icon-button at bounding box center [573, 20] width 18 height 18
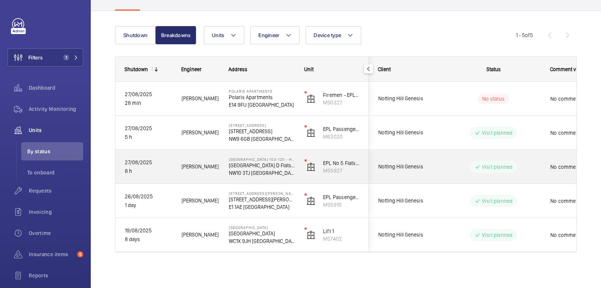
click at [451, 164] on wm-front-pills-cell "Visit planned" at bounding box center [493, 167] width 94 height 12
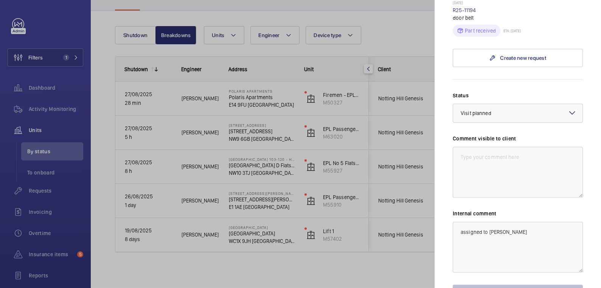
scroll to position [503, 0]
click at [284, 168] on div at bounding box center [300, 144] width 601 height 288
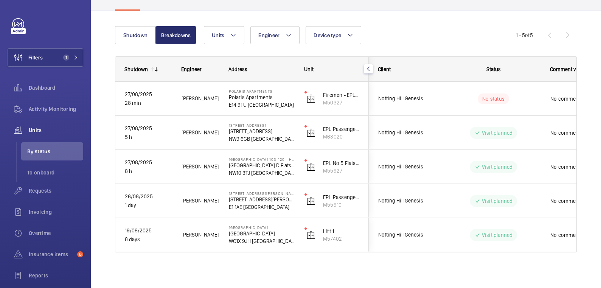
scroll to position [0, 0]
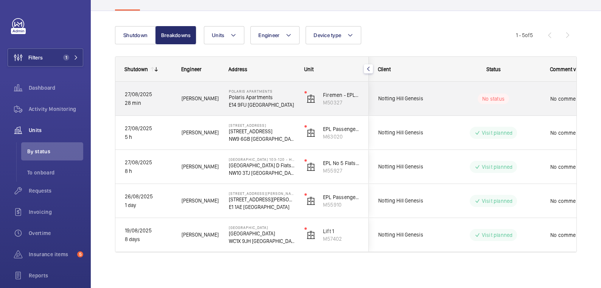
click at [538, 102] on wm-front-pills-cell "No status" at bounding box center [493, 98] width 94 height 11
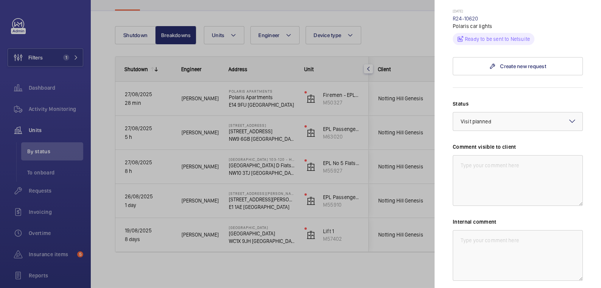
scroll to position [294, 0]
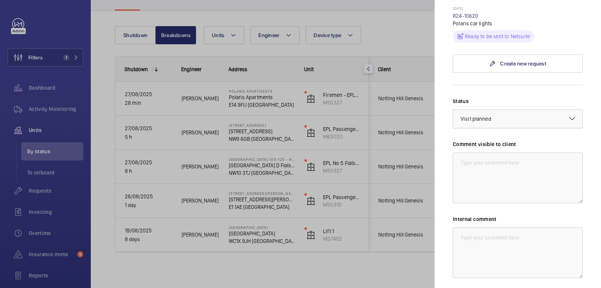
click at [531, 110] on div at bounding box center [517, 119] width 129 height 18
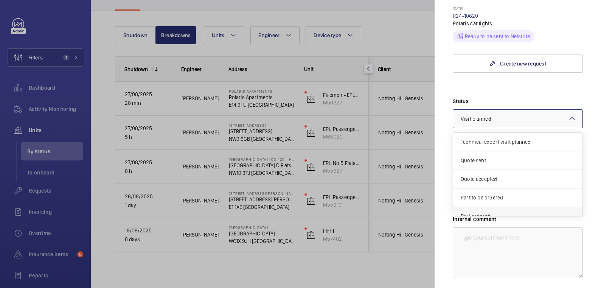
scroll to position [63, 0]
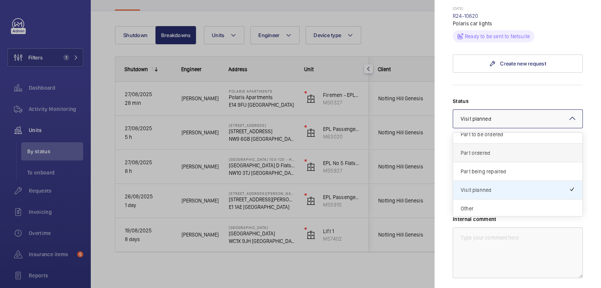
click at [525, 149] on span "Part ordered" at bounding box center [517, 153] width 114 height 8
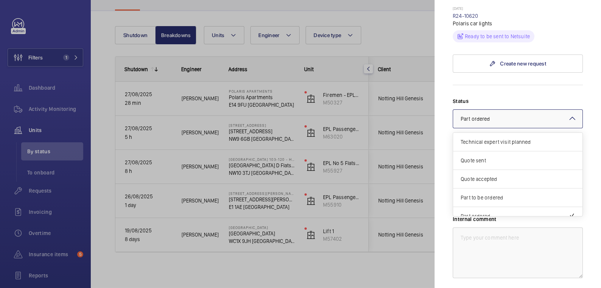
click at [530, 110] on div at bounding box center [517, 119] width 129 height 18
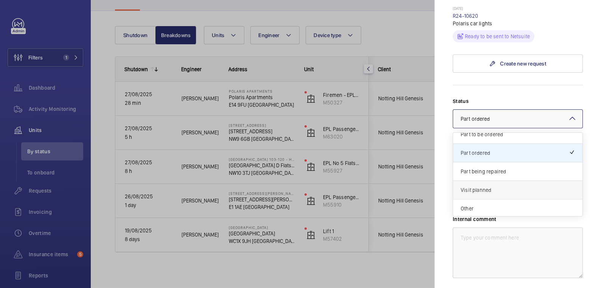
click at [512, 186] on span "Visit planned" at bounding box center [517, 190] width 114 height 8
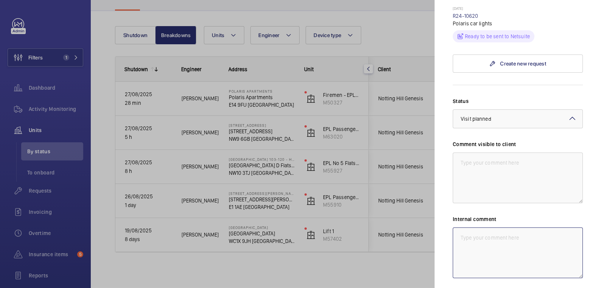
click at [503, 234] on textarea at bounding box center [518, 252] width 130 height 51
type textarea "Assigned to [PERSON_NAME]"
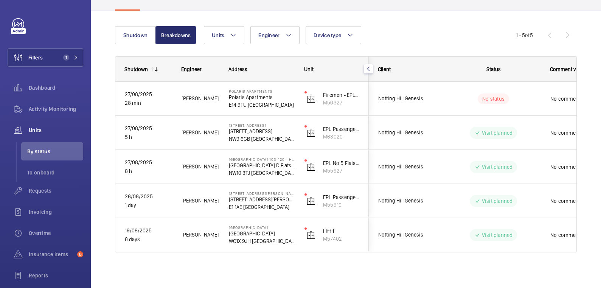
scroll to position [0, 0]
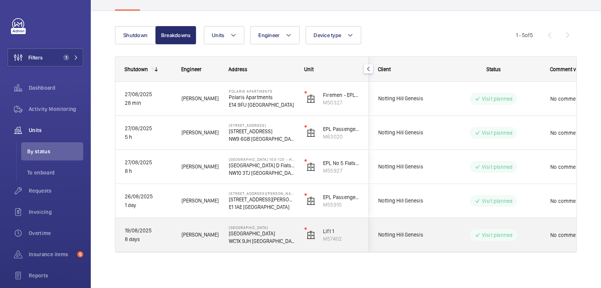
click at [281, 242] on p "WC1X 9JH [GEOGRAPHIC_DATA]" at bounding box center [262, 241] width 66 height 8
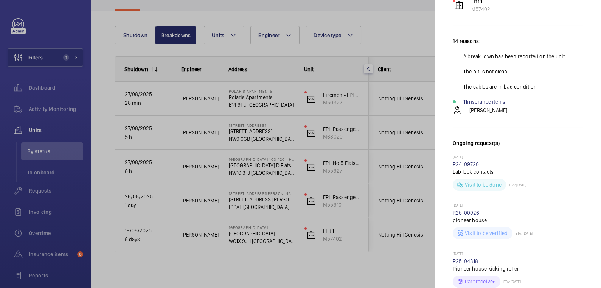
scroll to position [111, 0]
click at [489, 99] on link "11 insurance items" at bounding box center [484, 103] width 42 height 8
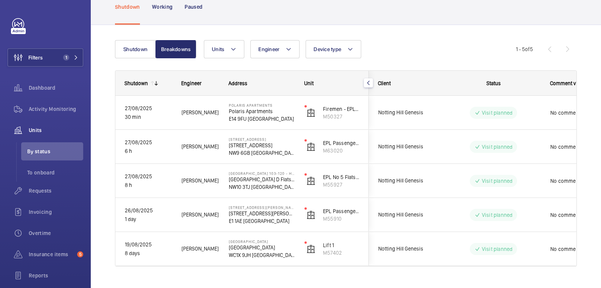
scroll to position [57, 0]
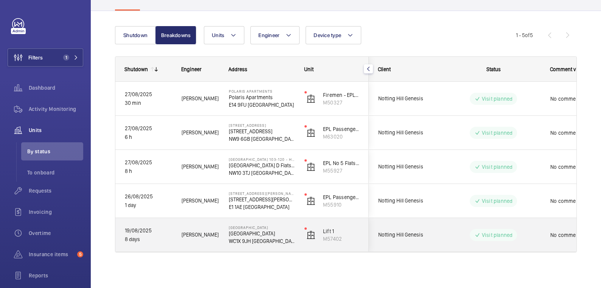
click at [539, 233] on wm-front-pills-cell "Visit planned" at bounding box center [493, 235] width 94 height 12
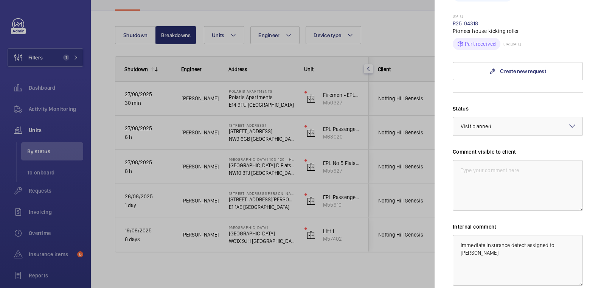
scroll to position [337, 0]
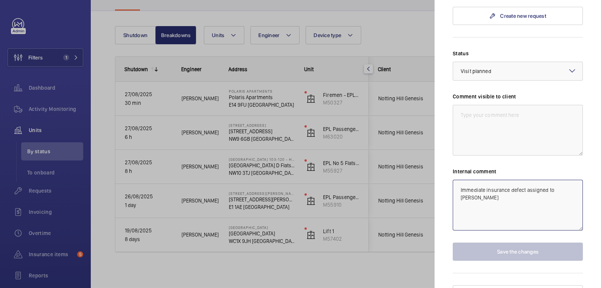
click at [515, 195] on textarea "Immediate insurance defect assigned to [PERSON_NAME]" at bounding box center [518, 205] width 130 height 51
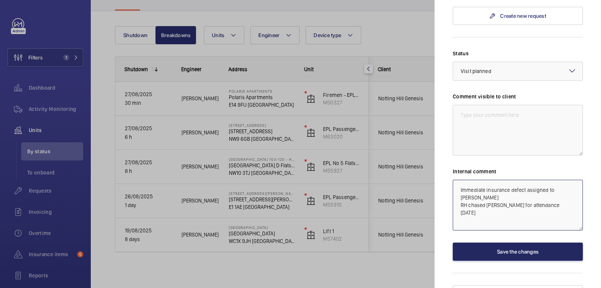
type textarea "Immediate insurance defect assigned to [PERSON_NAME] RH chased [PERSON_NAME] fo…"
click at [541, 242] on button "Save the changes" at bounding box center [518, 251] width 130 height 18
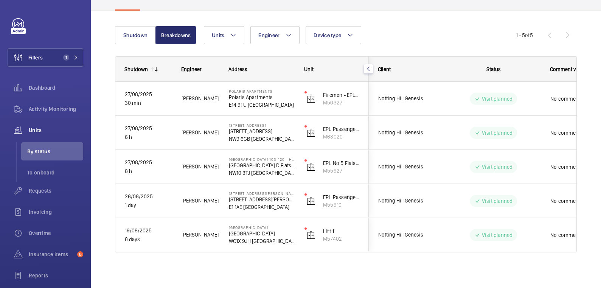
scroll to position [0, 0]
click at [63, 62] on button "Filters 1" at bounding box center [46, 57] width 76 height 18
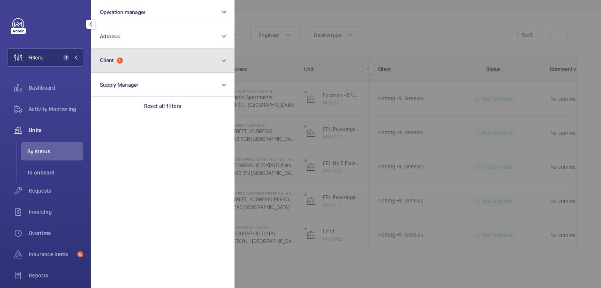
click at [156, 62] on button "Client 1" at bounding box center [163, 60] width 144 height 24
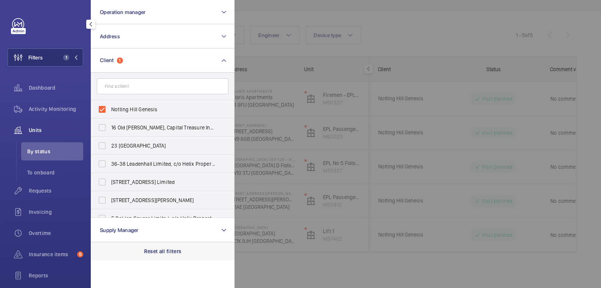
click at [172, 247] on p "Reset all filters" at bounding box center [162, 251] width 37 height 8
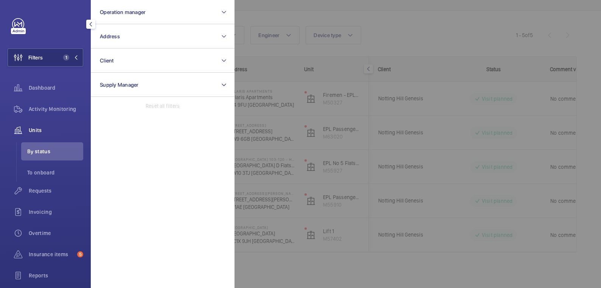
scroll to position [43, 0]
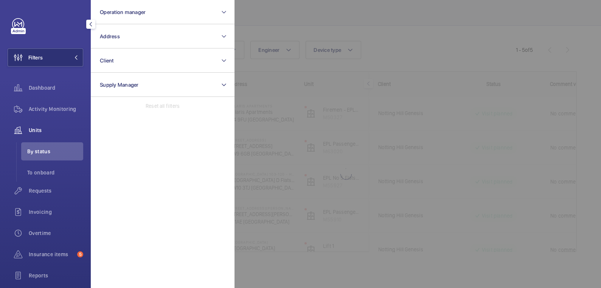
click at [301, 70] on div at bounding box center [534, 144] width 601 height 288
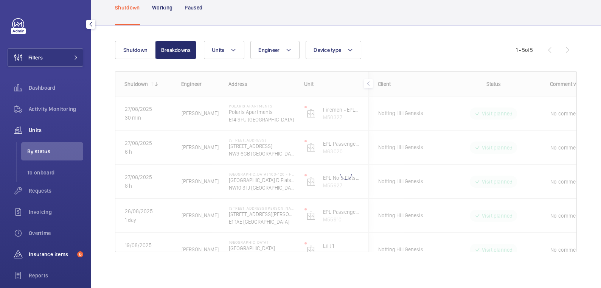
click at [55, 248] on div "Insurance items 5" at bounding box center [46, 254] width 76 height 18
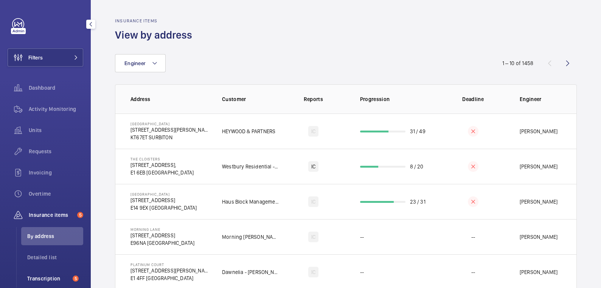
click at [56, 274] on span "Transcription" at bounding box center [48, 278] width 42 height 8
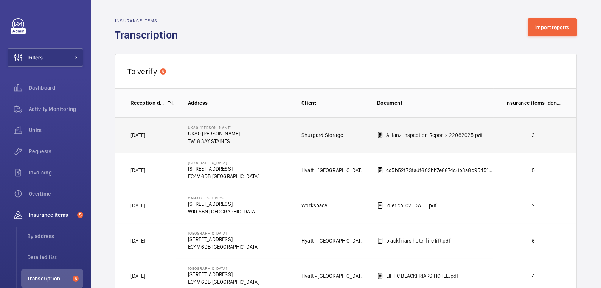
click at [507, 140] on td "3" at bounding box center [534, 134] width 83 height 35
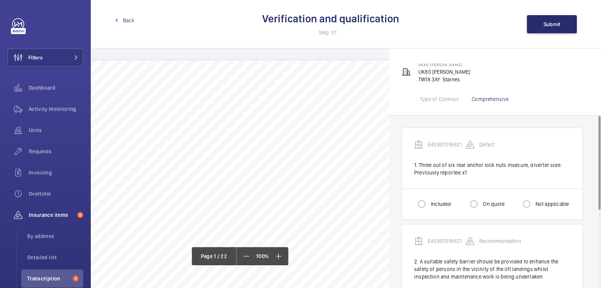
click at [438, 208] on div "Included" at bounding box center [432, 203] width 37 height 15
click at [436, 205] on label "Included" at bounding box center [440, 204] width 22 height 8
click at [429, 205] on input "Included" at bounding box center [421, 203] width 15 height 15
radio input "true"
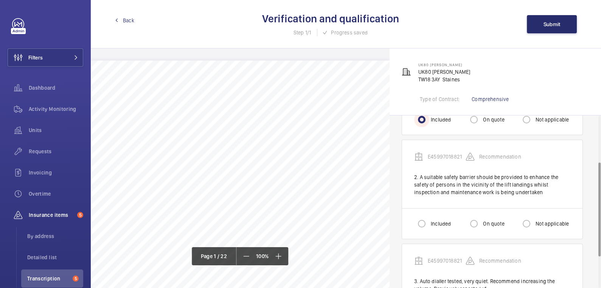
scroll to position [85, 0]
click at [493, 219] on label "On quote" at bounding box center [492, 223] width 23 height 8
click at [481, 219] on input "On quote" at bounding box center [473, 222] width 15 height 15
radio input "true"
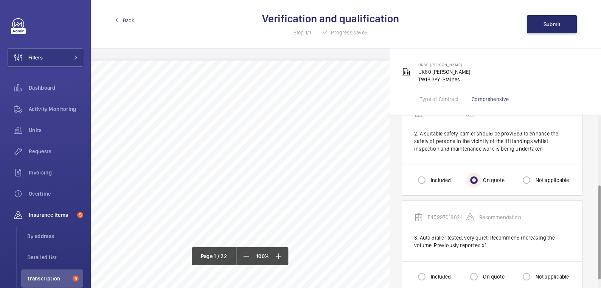
scroll to position [142, 0]
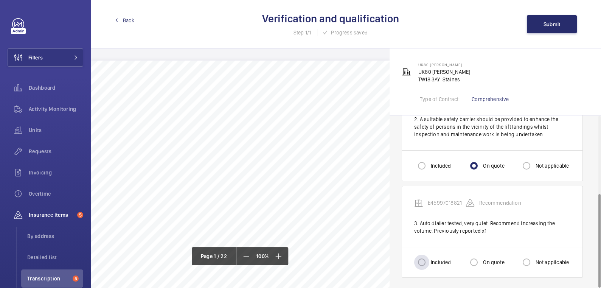
click at [436, 259] on label "Included" at bounding box center [440, 262] width 22 height 8
click at [429, 259] on input "Included" at bounding box center [421, 261] width 15 height 15
radio input "true"
click at [552, 28] on button "Submit" at bounding box center [552, 24] width 50 height 18
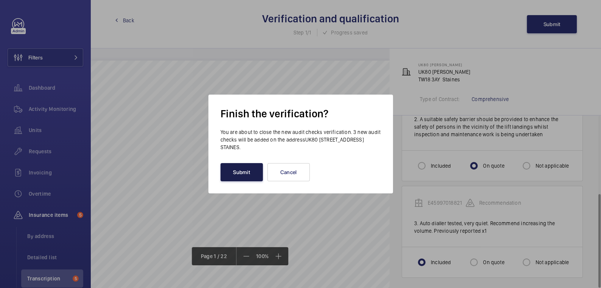
click at [240, 168] on button "Submit" at bounding box center [241, 172] width 42 height 18
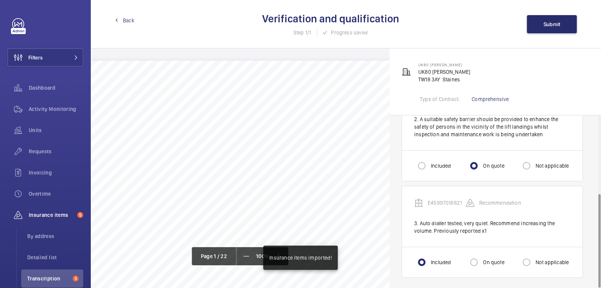
click at [129, 21] on span "Back" at bounding box center [128, 21] width 11 height 8
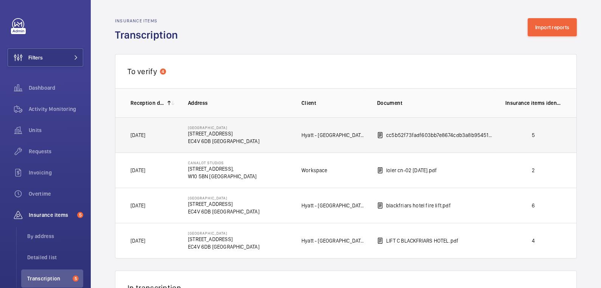
click at [548, 139] on td "5" at bounding box center [534, 134] width 83 height 35
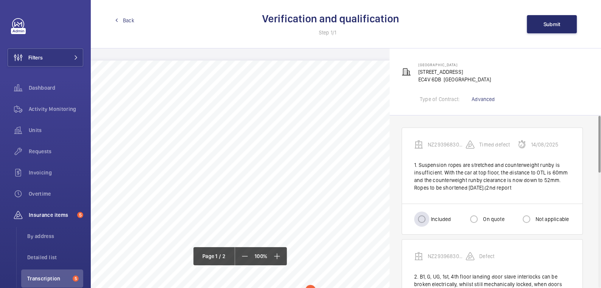
click at [430, 219] on label "Included" at bounding box center [440, 219] width 22 height 8
click at [429, 219] on input "Included" at bounding box center [421, 218] width 15 height 15
radio input "true"
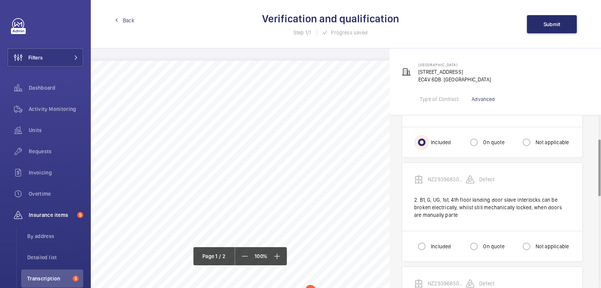
scroll to position [79, 0]
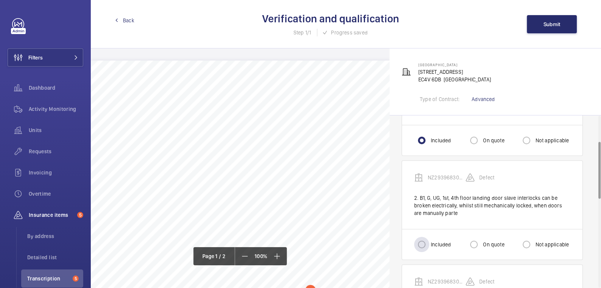
click at [432, 241] on label "Included" at bounding box center [440, 244] width 22 height 8
click at [429, 241] on input "Included" at bounding box center [421, 244] width 15 height 15
radio input "true"
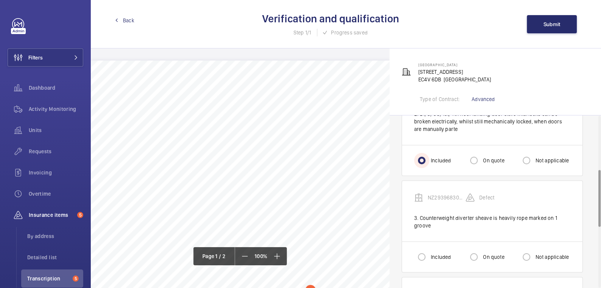
scroll to position [164, 0]
click at [429, 252] on div at bounding box center [421, 255] width 18 height 18
radio input "true"
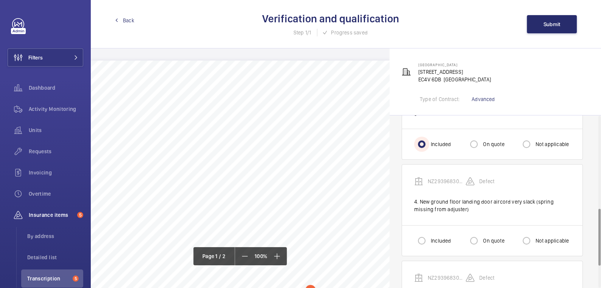
scroll to position [284, 0]
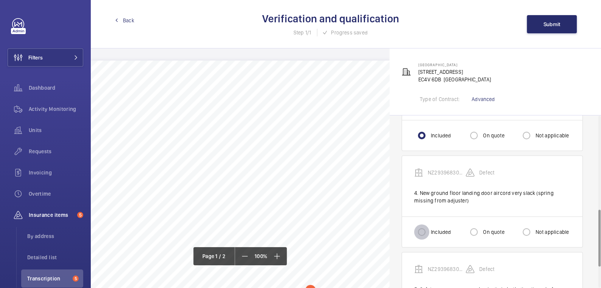
click at [419, 229] on input "Included" at bounding box center [421, 231] width 15 height 15
radio input "true"
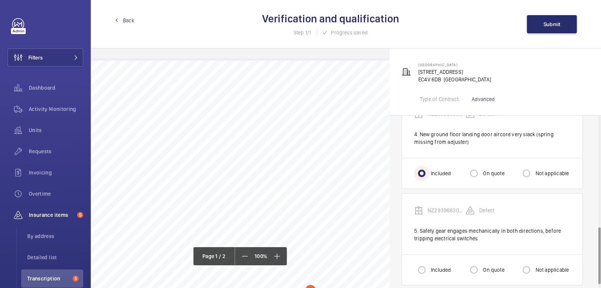
scroll to position [349, 0]
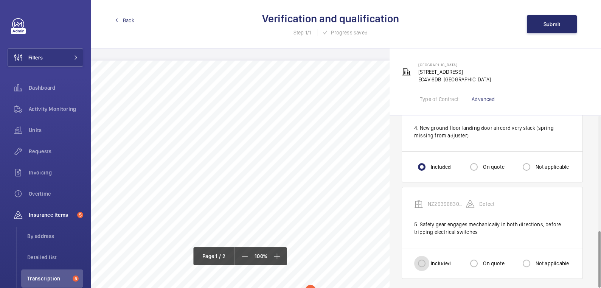
click at [425, 262] on input "Included" at bounding box center [421, 263] width 15 height 15
radio input "true"
click at [544, 24] on span "Submit" at bounding box center [551, 24] width 17 height 6
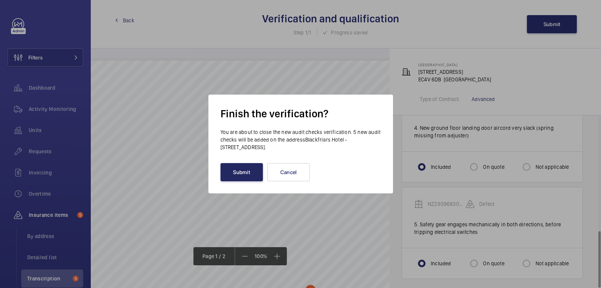
click at [254, 178] on button "Submit" at bounding box center [241, 172] width 42 height 18
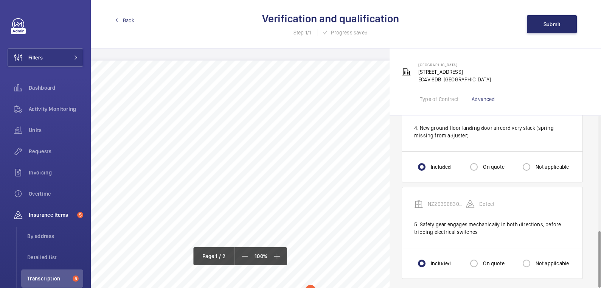
click at [129, 22] on span "Back" at bounding box center [128, 21] width 11 height 8
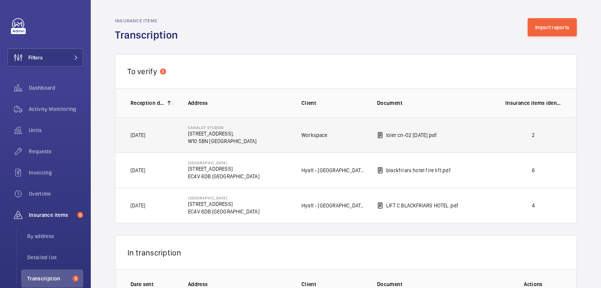
click at [490, 134] on td "loler cn-02 [DATE].pdf" at bounding box center [429, 134] width 128 height 35
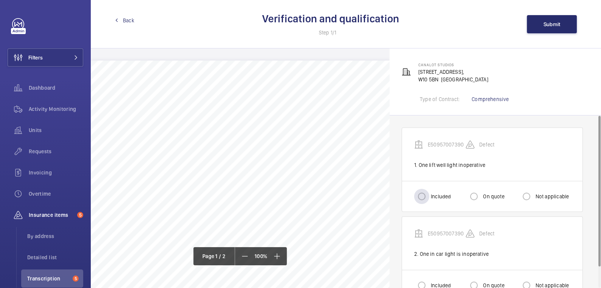
click at [438, 196] on label "Included" at bounding box center [440, 196] width 22 height 8
click at [429, 196] on input "Included" at bounding box center [421, 196] width 15 height 15
radio input "true"
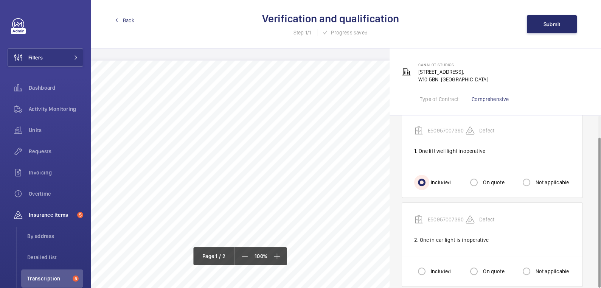
scroll to position [23, 0]
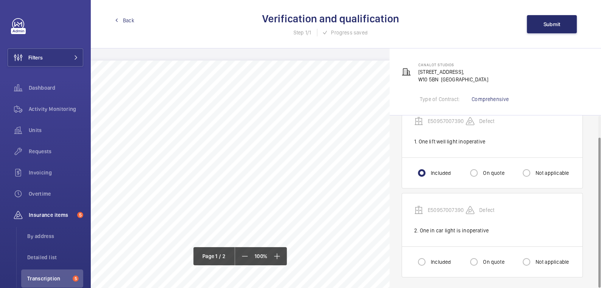
click at [436, 259] on label "Included" at bounding box center [440, 262] width 22 height 8
click at [429, 259] on input "Included" at bounding box center [421, 261] width 15 height 15
radio input "true"
click at [550, 22] on span "Submit" at bounding box center [551, 24] width 17 height 6
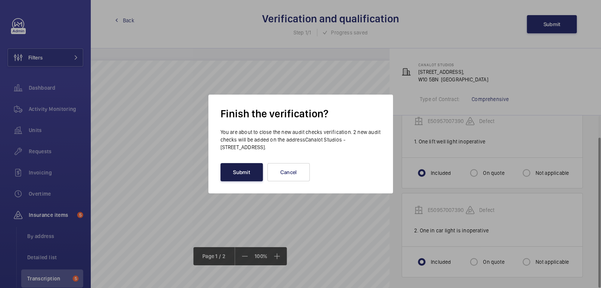
click at [230, 172] on button "Submit" at bounding box center [241, 172] width 42 height 18
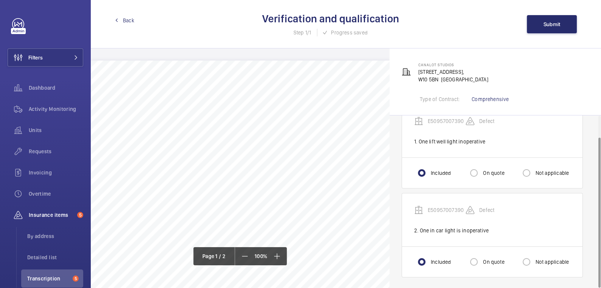
click at [129, 20] on span "Back" at bounding box center [128, 21] width 11 height 8
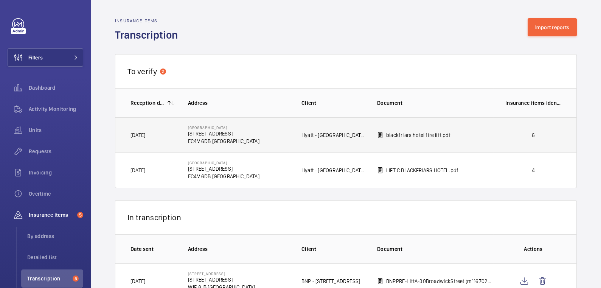
click at [518, 136] on p "6" at bounding box center [533, 135] width 56 height 8
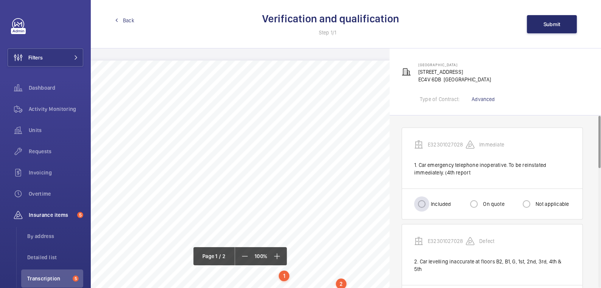
click at [438, 204] on label "Included" at bounding box center [440, 204] width 22 height 8
click at [429, 204] on input "Included" at bounding box center [421, 203] width 15 height 15
radio input "true"
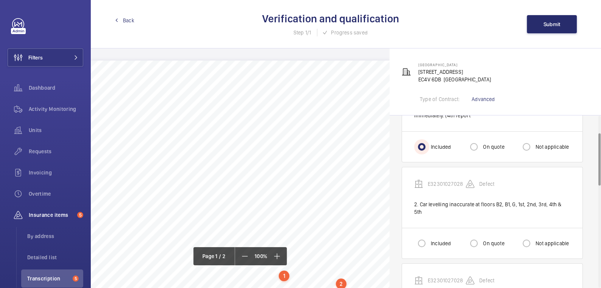
scroll to position [59, 0]
click at [423, 234] on input "Included" at bounding box center [421, 241] width 15 height 15
radio input "true"
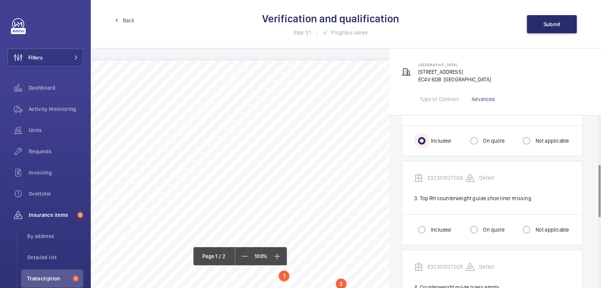
scroll to position [161, 0]
click at [422, 221] on input "Included" at bounding box center [421, 228] width 15 height 15
radio input "true"
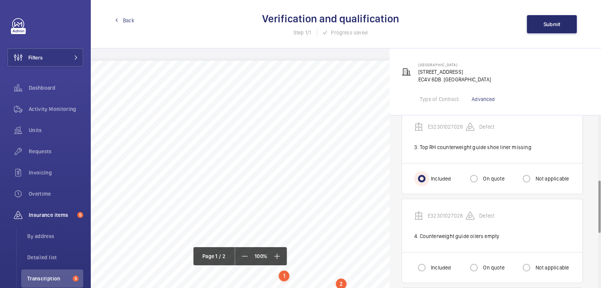
scroll to position [212, 0]
click at [422, 260] on input "Included" at bounding box center [421, 266] width 15 height 15
radio input "true"
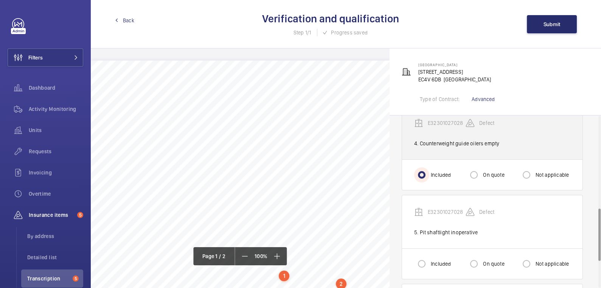
scroll to position [304, 0]
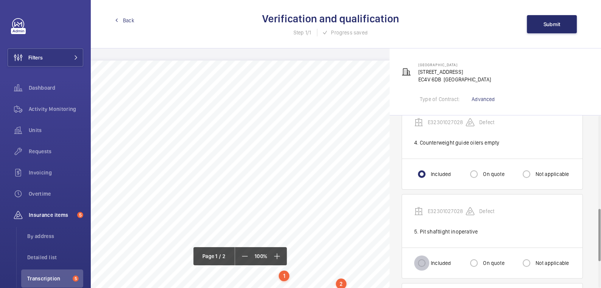
click at [423, 255] on input "Included" at bounding box center [421, 262] width 15 height 15
radio input "true"
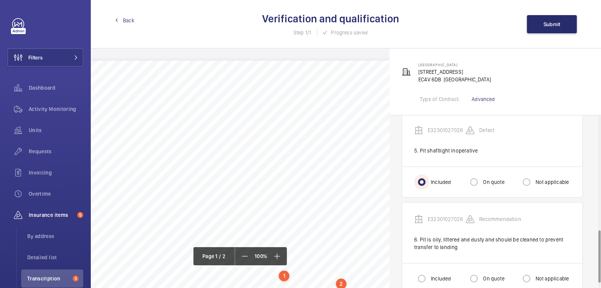
scroll to position [392, 0]
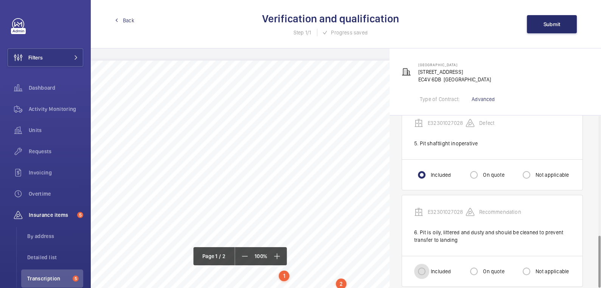
click at [422, 264] on input "Included" at bounding box center [421, 271] width 15 height 15
radio input "true"
click at [555, 25] on span "Submit" at bounding box center [551, 24] width 17 height 6
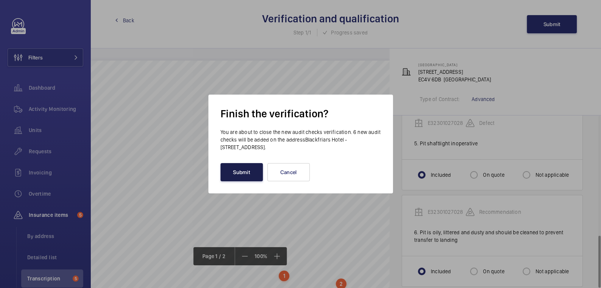
click at [239, 169] on button "Submit" at bounding box center [241, 172] width 42 height 18
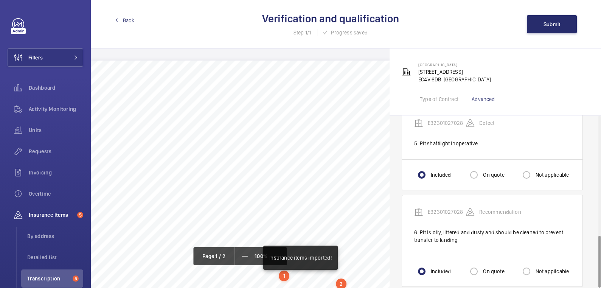
click at [125, 20] on span "Back" at bounding box center [128, 21] width 11 height 8
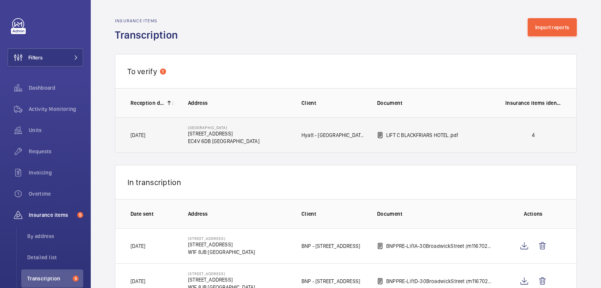
click at [502, 139] on td "4" at bounding box center [534, 135] width 83 height 36
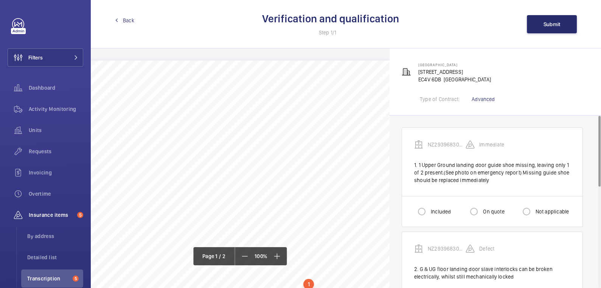
click at [430, 212] on label "Included" at bounding box center [440, 212] width 22 height 8
click at [429, 212] on input "Included" at bounding box center [421, 211] width 15 height 15
radio input "true"
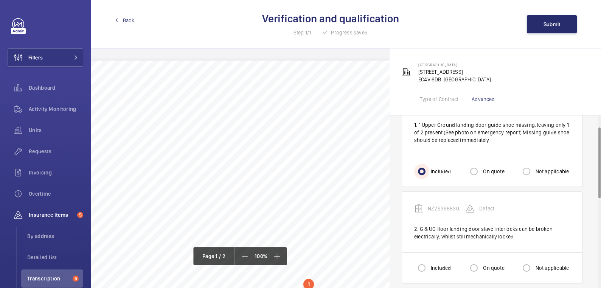
scroll to position [43, 0]
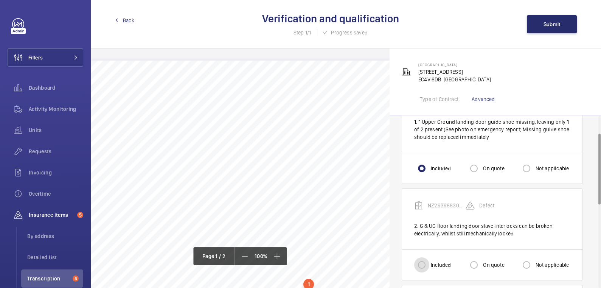
click at [425, 267] on input "Included" at bounding box center [421, 264] width 15 height 15
radio input "true"
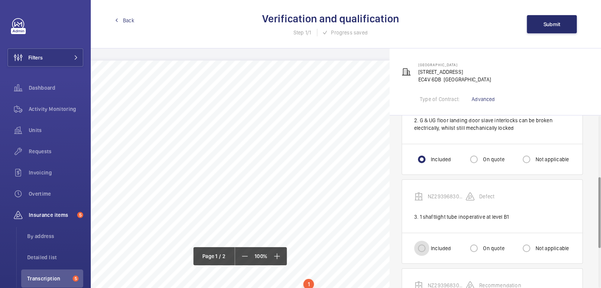
click at [423, 243] on input "Included" at bounding box center [421, 247] width 15 height 15
radio input "true"
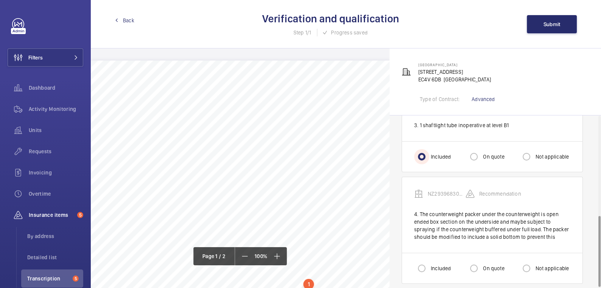
scroll to position [246, 0]
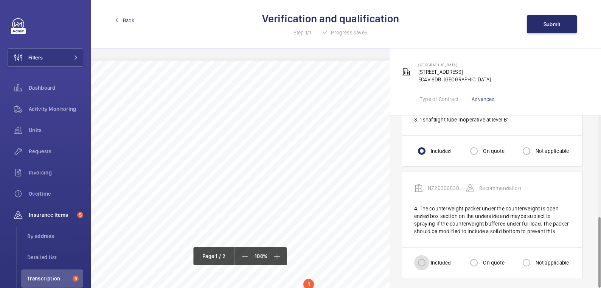
click at [420, 263] on input "Included" at bounding box center [421, 262] width 15 height 15
radio input "true"
click at [547, 23] on span "Submit" at bounding box center [551, 24] width 17 height 6
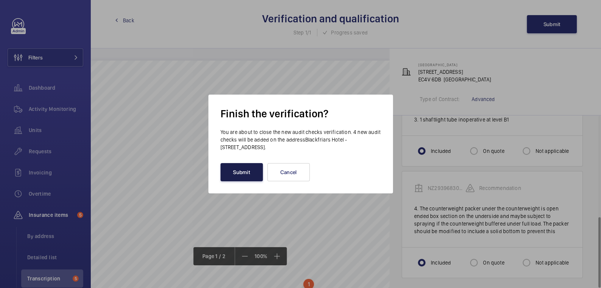
click at [239, 171] on button "Submit" at bounding box center [241, 172] width 42 height 18
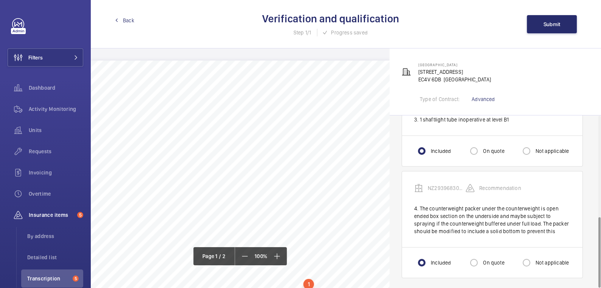
click at [124, 19] on span "Back" at bounding box center [128, 21] width 11 height 8
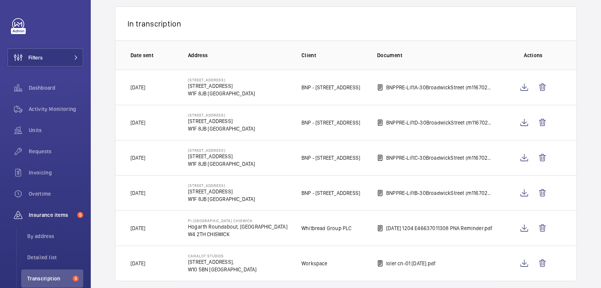
scroll to position [181, 0]
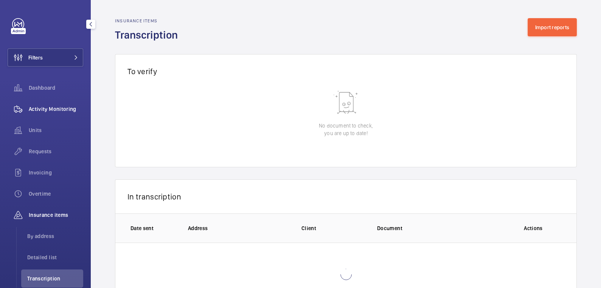
click at [61, 110] on span "Activity Monitoring" at bounding box center [56, 109] width 54 height 8
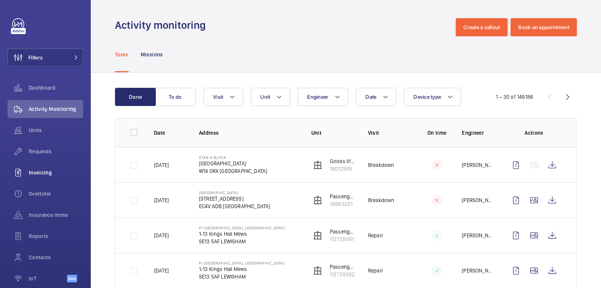
click at [64, 172] on span "Invoicing" at bounding box center [56, 173] width 54 height 8
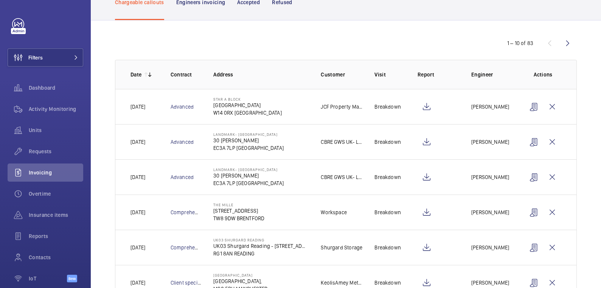
scroll to position [60, 0]
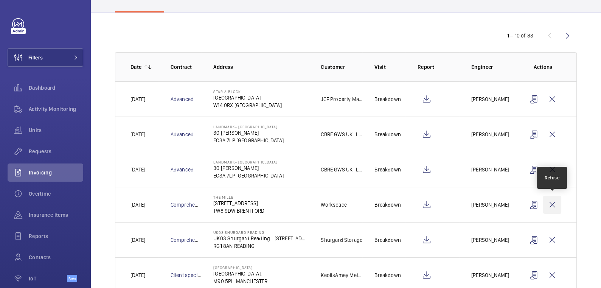
click at [552, 203] on wm-front-icon-button at bounding box center [552, 204] width 18 height 18
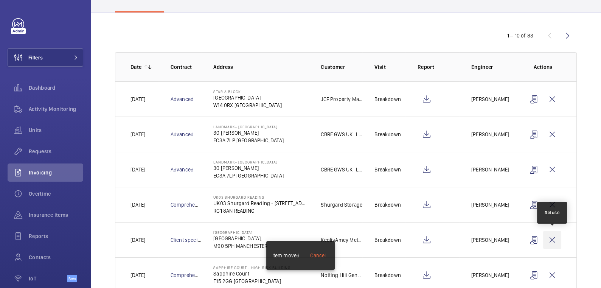
click at [555, 238] on wm-front-icon-button at bounding box center [552, 240] width 18 height 18
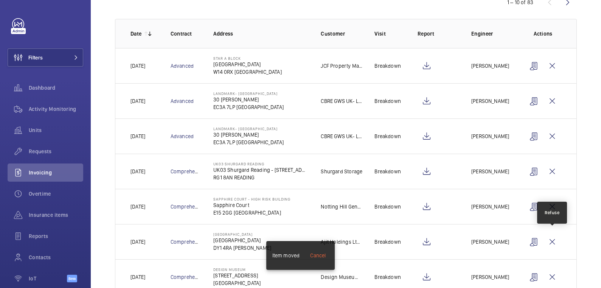
scroll to position [99, 0]
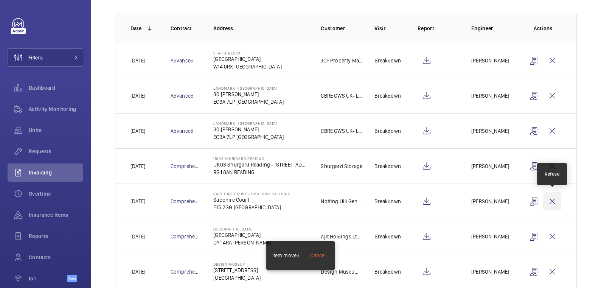
click at [552, 204] on wm-front-icon-button at bounding box center [552, 201] width 18 height 18
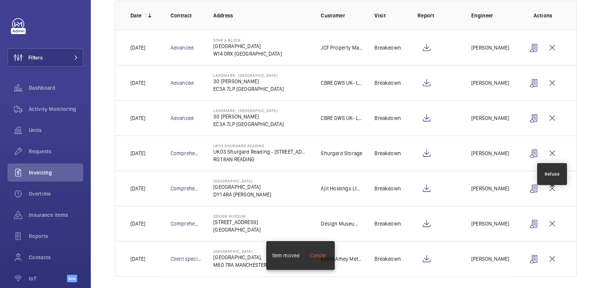
scroll to position [116, 0]
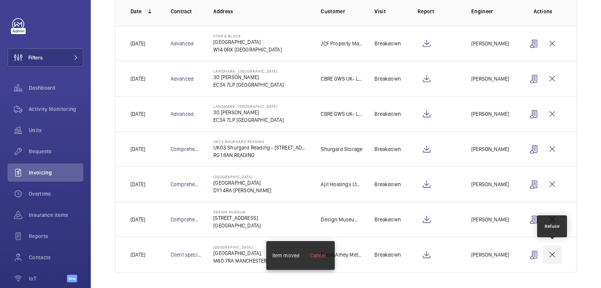
click at [554, 252] on wm-front-icon-button at bounding box center [552, 254] width 18 height 18
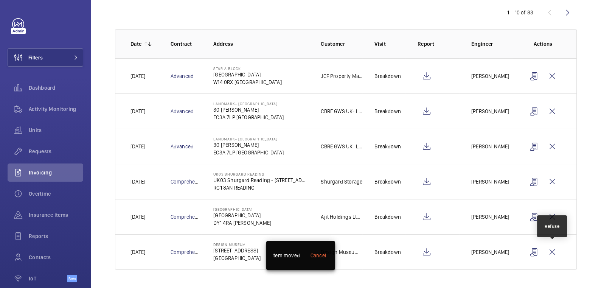
scroll to position [81, 0]
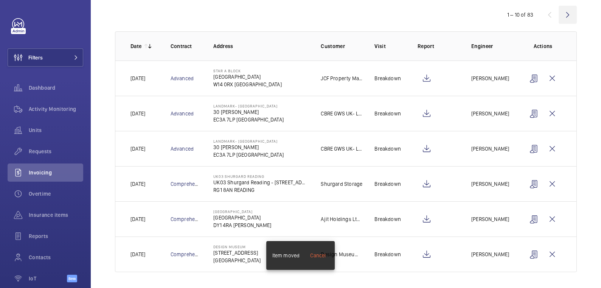
click at [570, 10] on wm-front-icon-button at bounding box center [567, 15] width 18 height 18
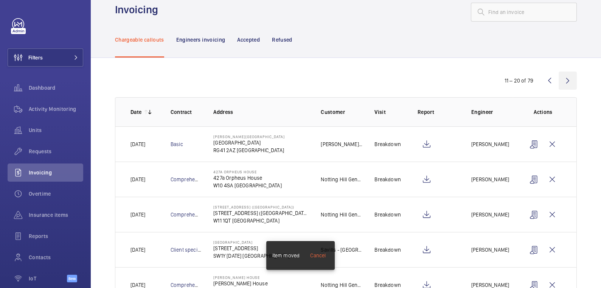
scroll to position [116, 0]
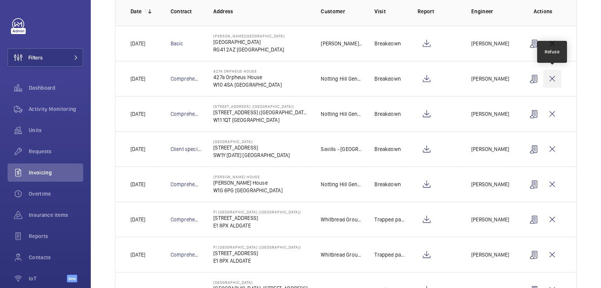
click at [556, 78] on wm-front-icon-button at bounding box center [552, 79] width 18 height 18
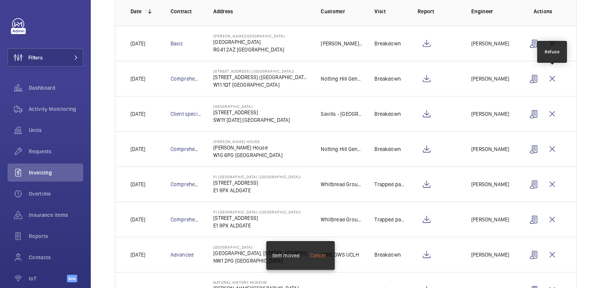
click at [556, 78] on wm-front-icon-button at bounding box center [552, 79] width 18 height 18
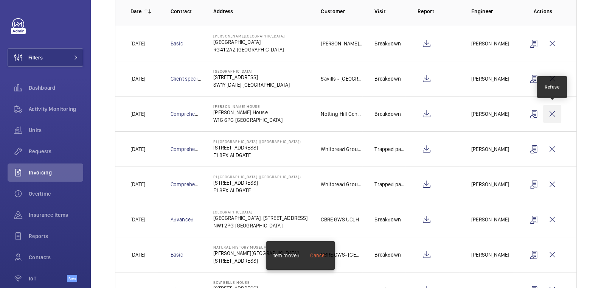
click at [553, 111] on wm-front-icon-button at bounding box center [552, 114] width 18 height 18
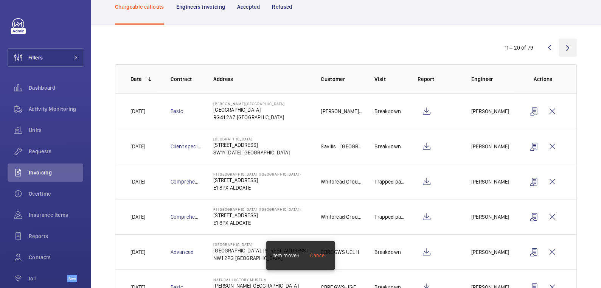
click at [567, 46] on wm-front-icon-button at bounding box center [567, 48] width 18 height 18
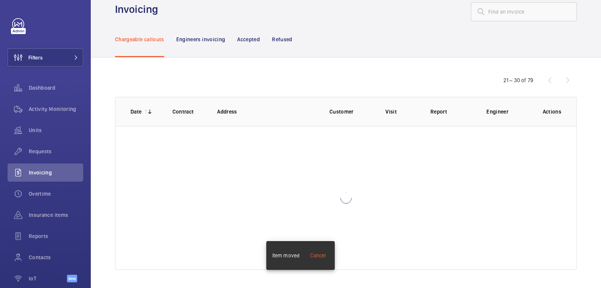
scroll to position [16, 0]
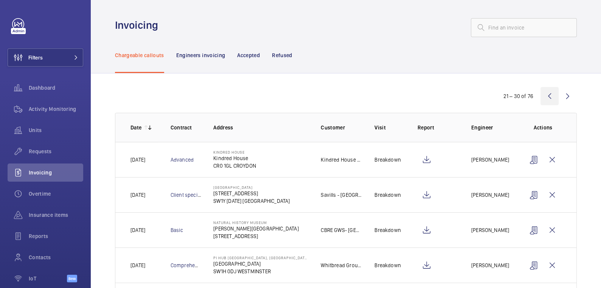
click at [547, 97] on wm-front-icon-button at bounding box center [549, 96] width 18 height 18
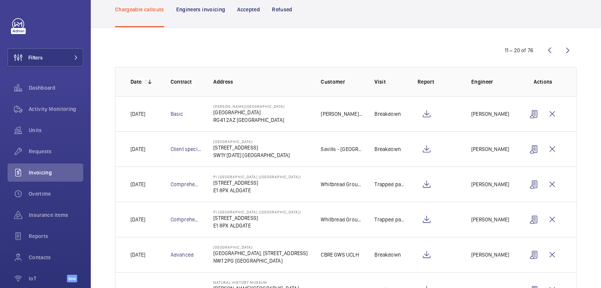
scroll to position [33, 0]
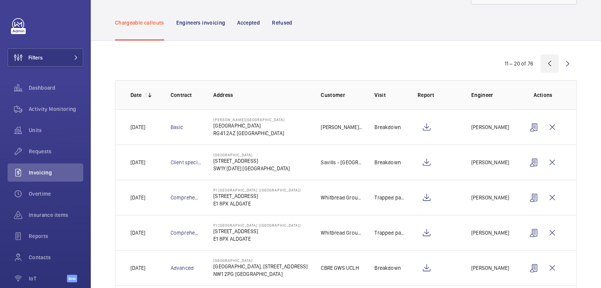
click at [552, 62] on wm-front-icon-button at bounding box center [549, 63] width 18 height 18
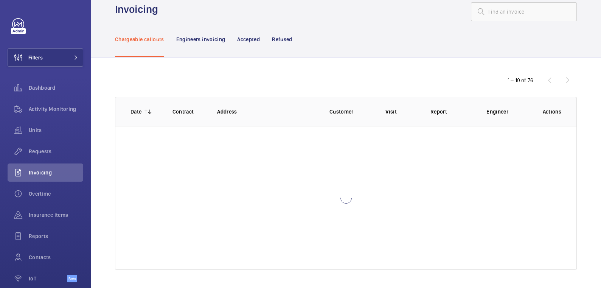
scroll to position [16, 0]
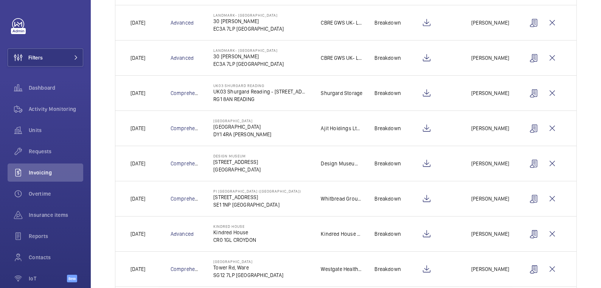
scroll to position [221, 0]
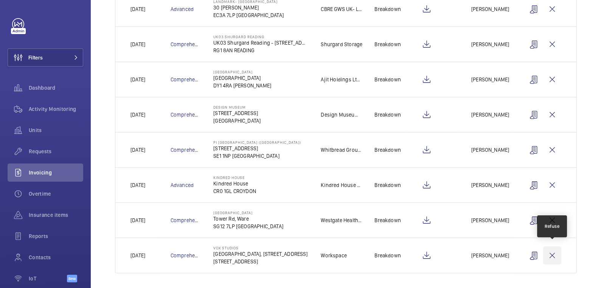
click at [553, 251] on wm-front-icon-button at bounding box center [552, 255] width 18 height 18
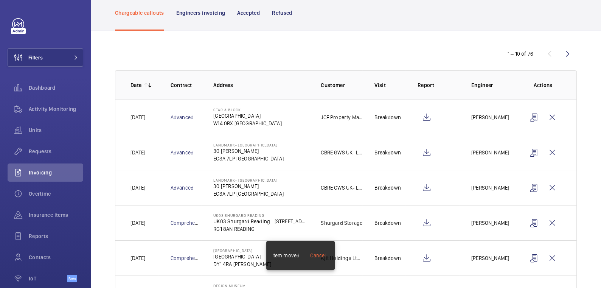
scroll to position [0, 0]
